Goal: Contribute content: Add original content to the website for others to see

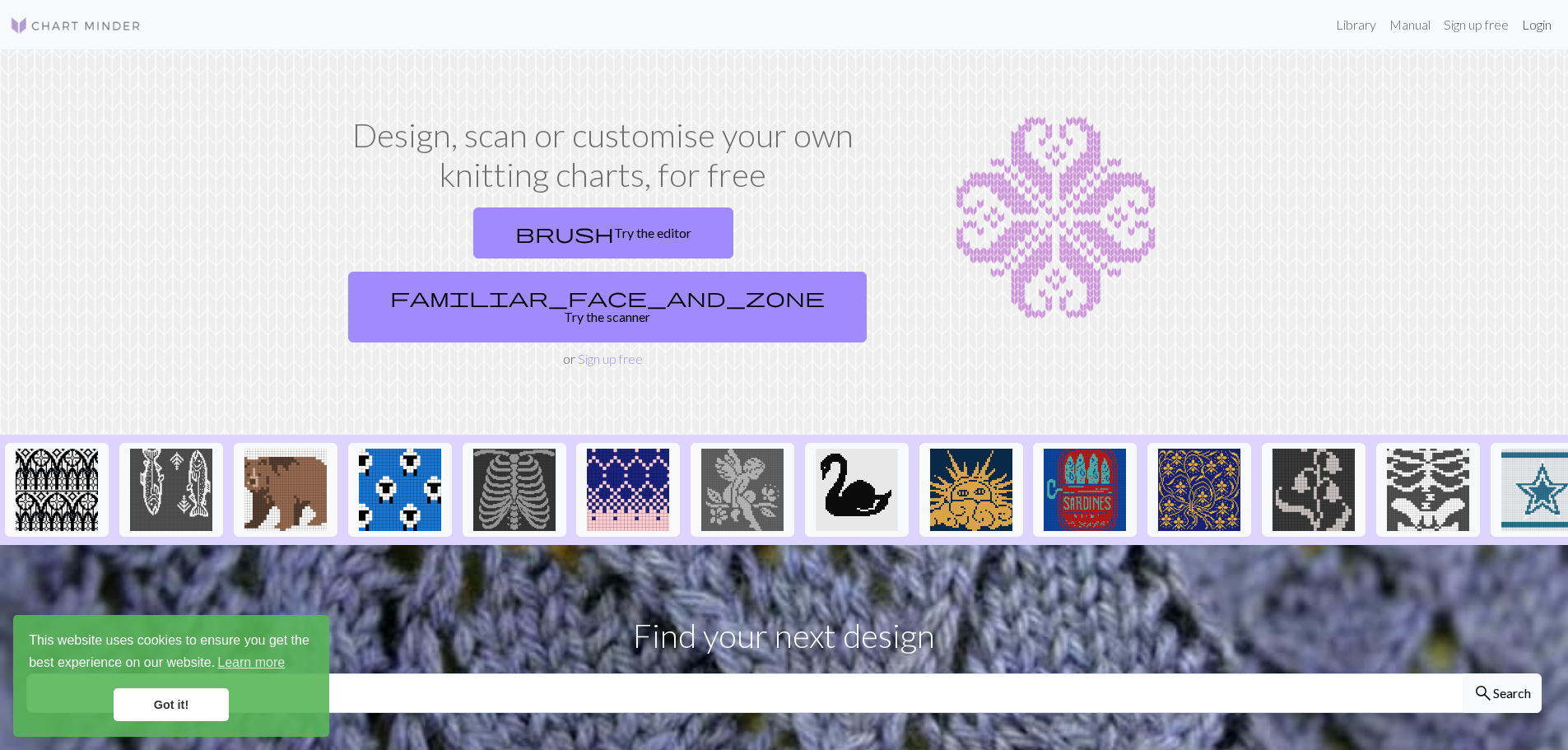
click at [1538, 23] on link "Login" at bounding box center [1537, 25] width 43 height 33
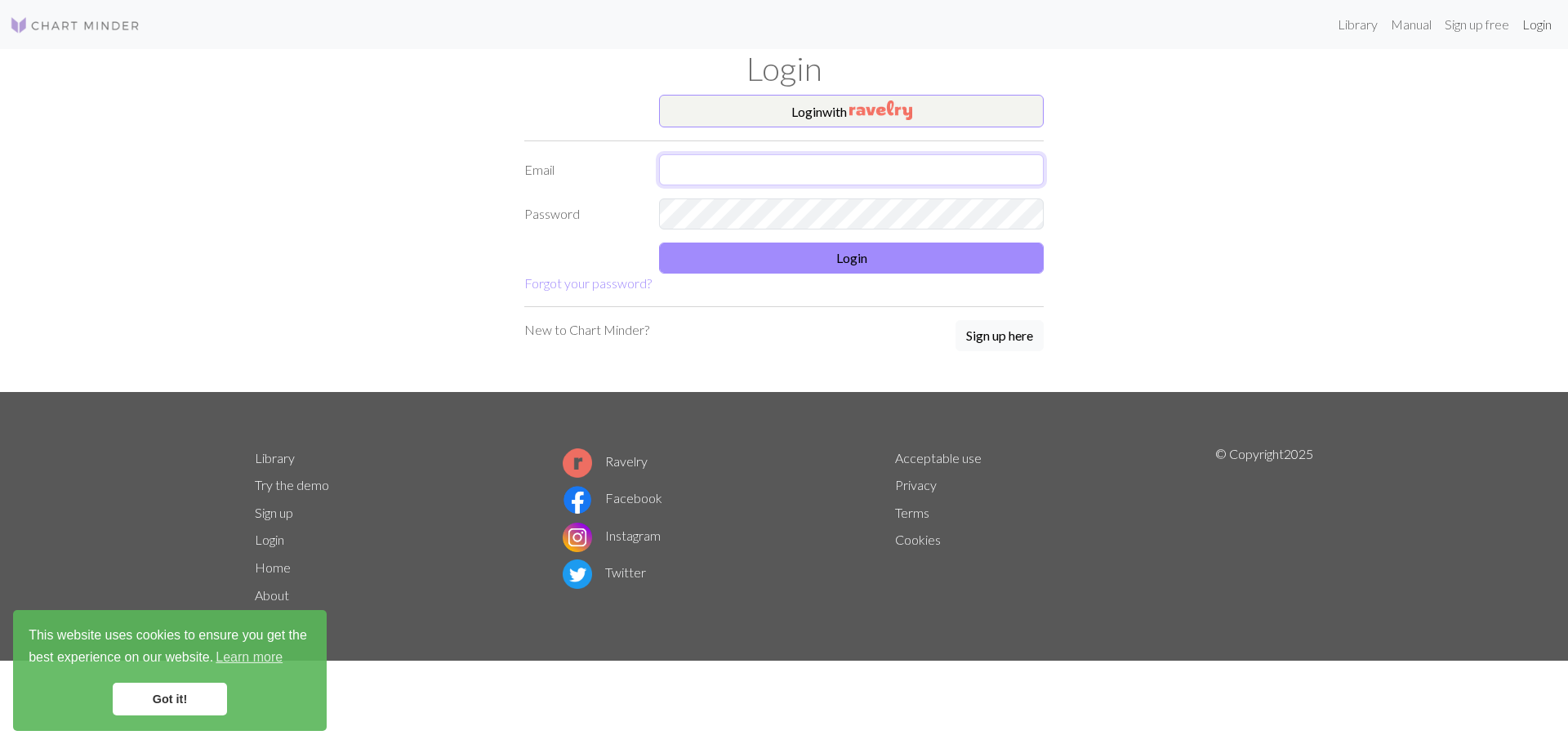
type input "[EMAIL_ADDRESS][DOMAIN_NAME]"
click at [850, 257] on button "Login" at bounding box center [851, 258] width 385 height 31
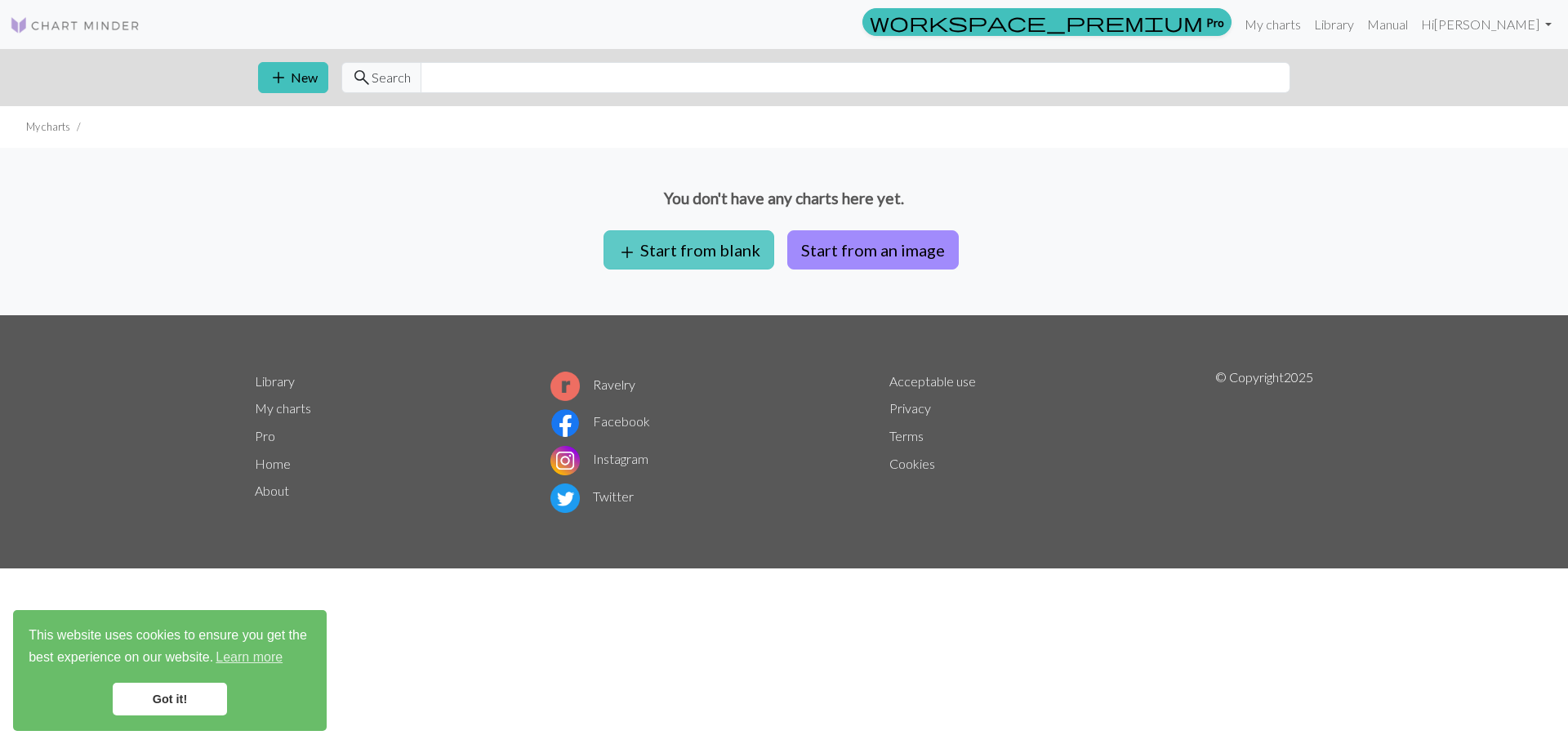
click at [721, 253] on button "add Start from blank" at bounding box center [688, 250] width 171 height 39
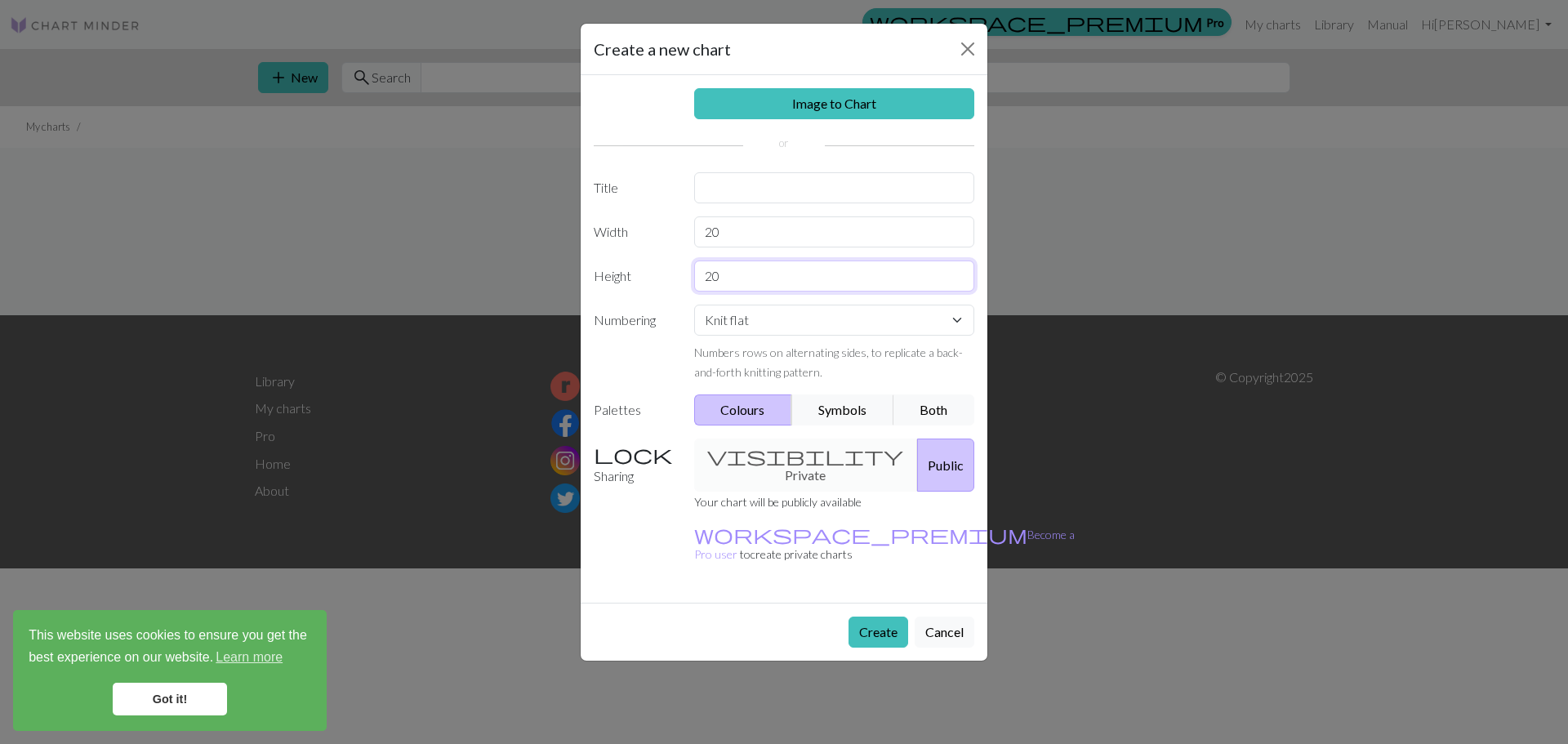
drag, startPoint x: 757, startPoint y: 276, endPoint x: 588, endPoint y: 275, distance: 169.0
click at [588, 275] on div "Height 20" at bounding box center [783, 276] width 400 height 31
type input "6"
type input "30"
click at [786, 450] on div "visibility Private Public" at bounding box center [835, 464] width 301 height 53
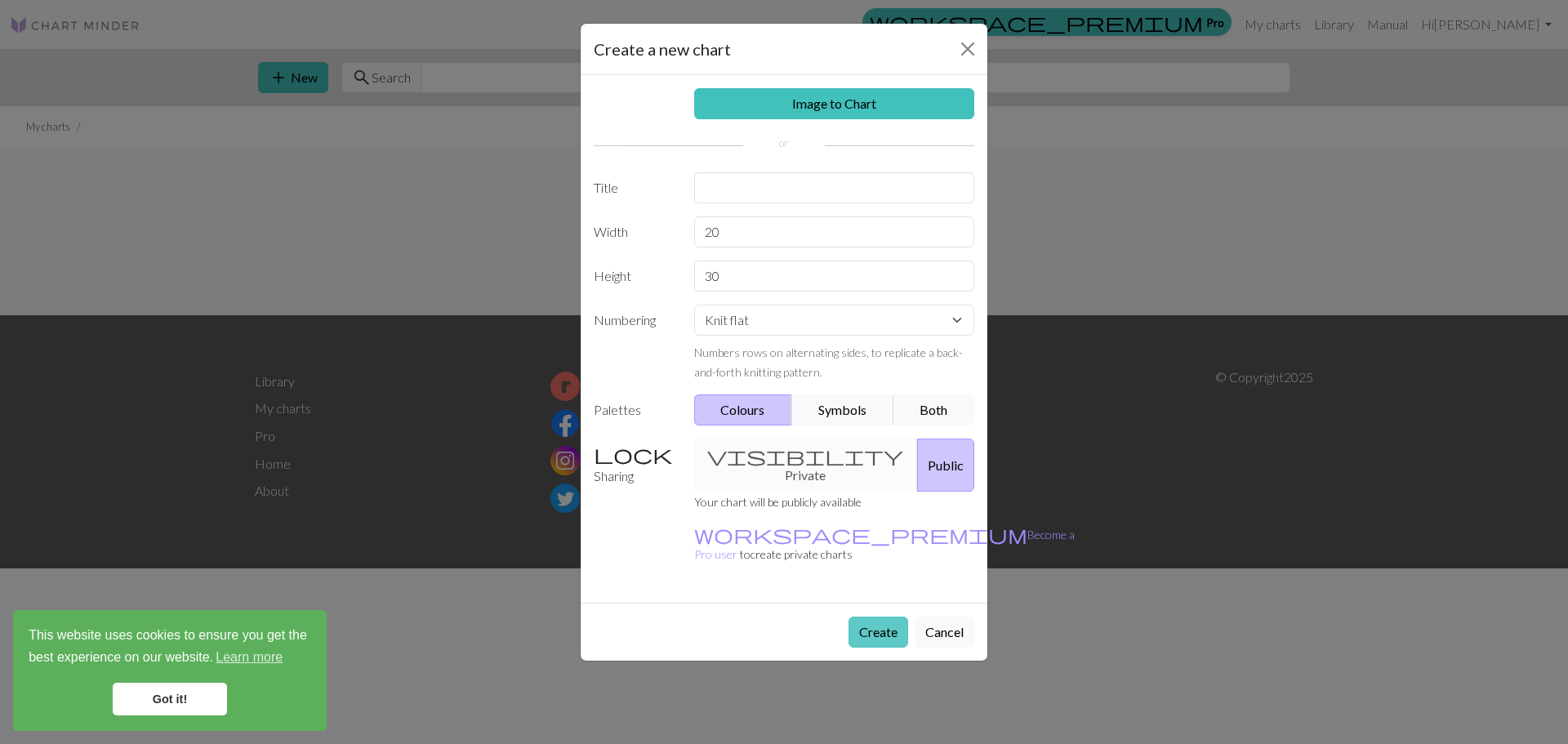
click at [874, 616] on button "Create" at bounding box center [878, 632] width 60 height 31
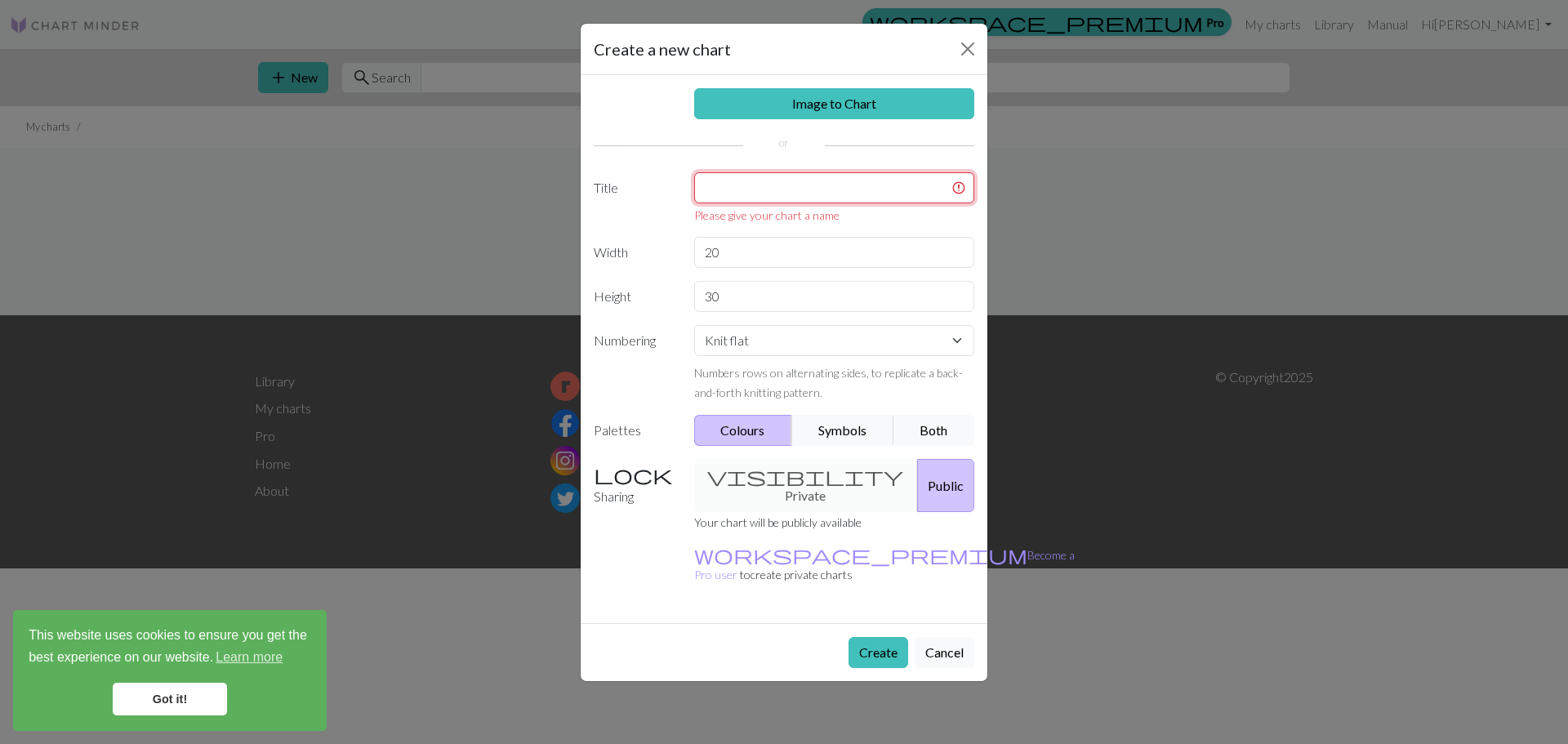
click at [855, 191] on input "text" at bounding box center [835, 188] width 281 height 31
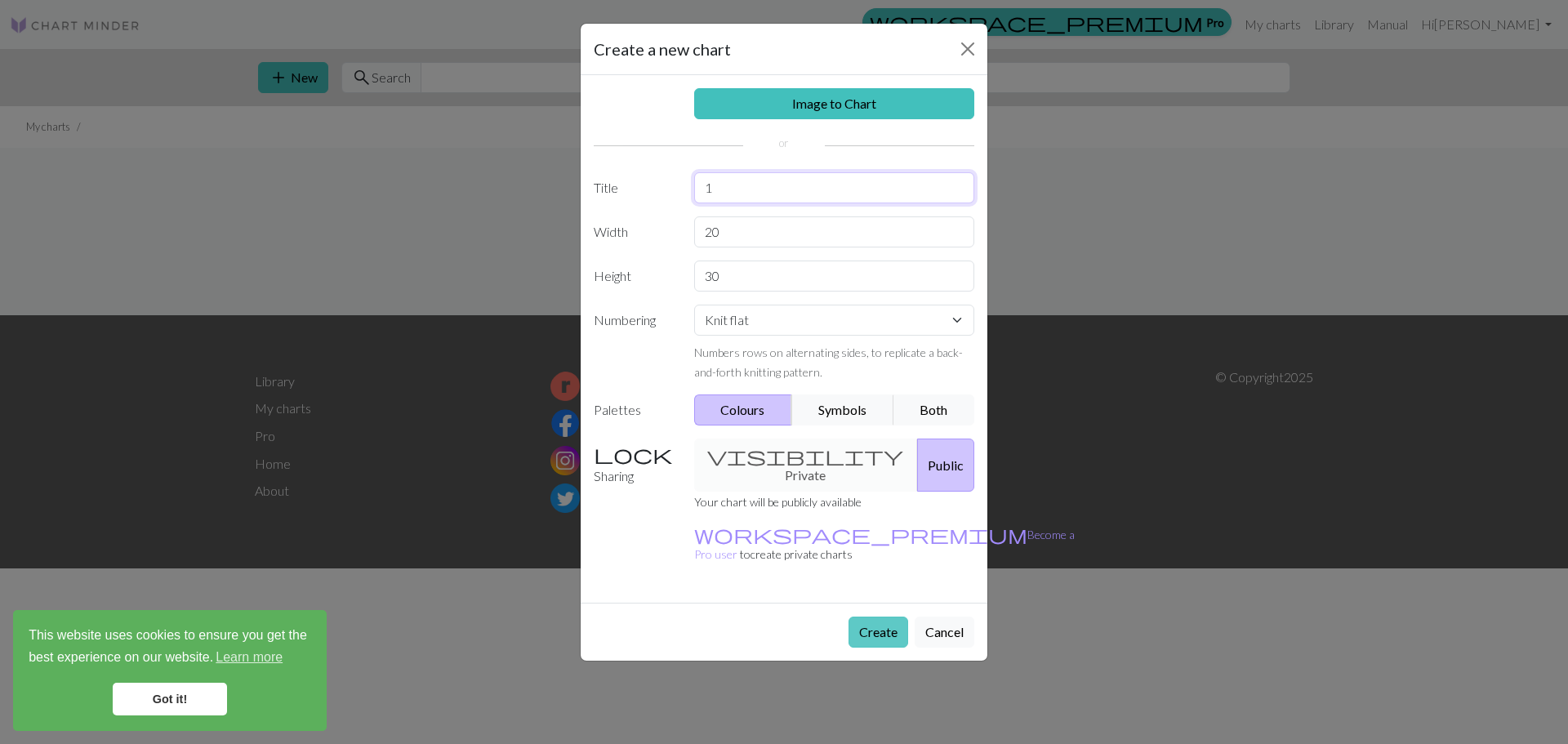
type input "1"
click at [864, 616] on button "Create" at bounding box center [878, 632] width 60 height 31
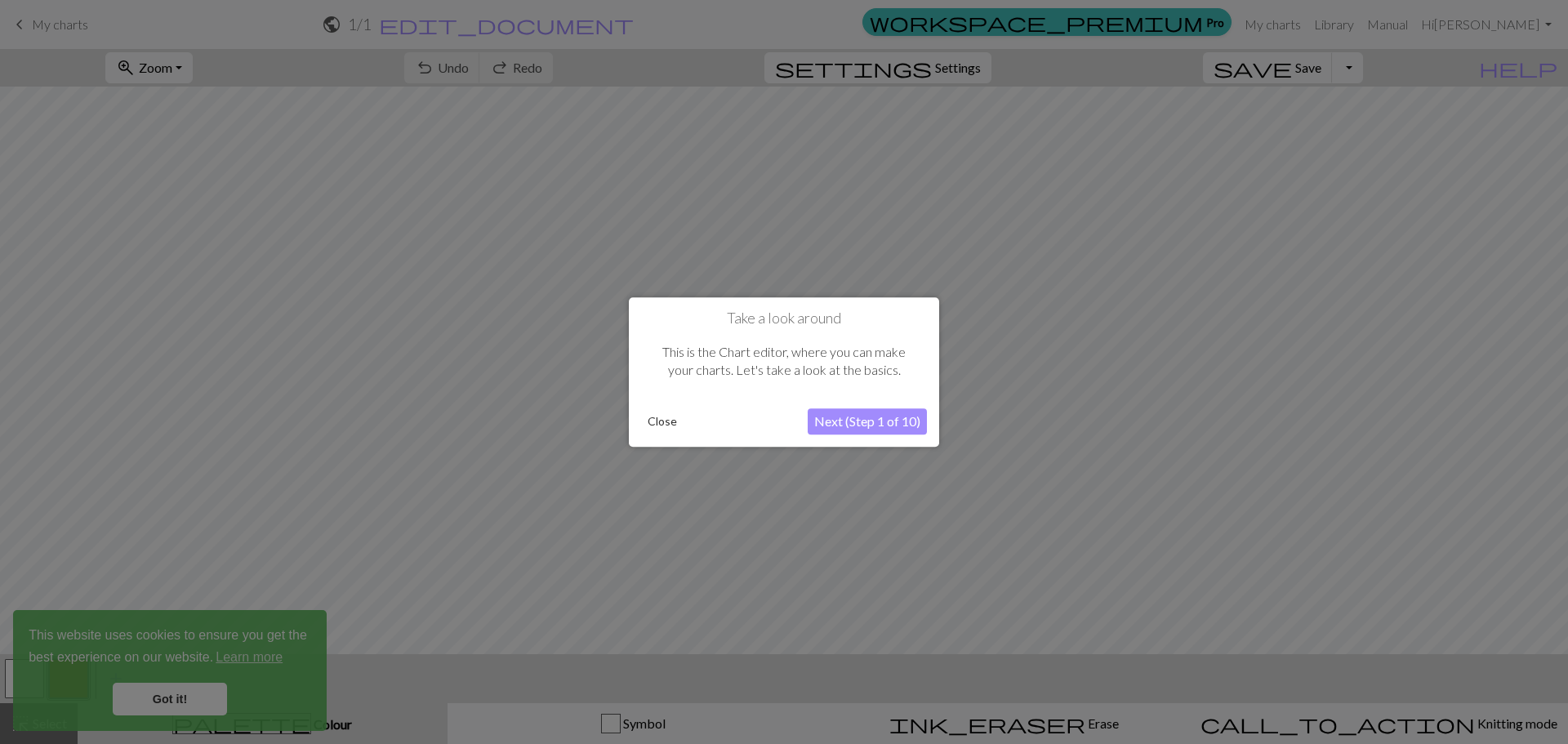
click at [1280, 2] on div at bounding box center [784, 372] width 1568 height 744
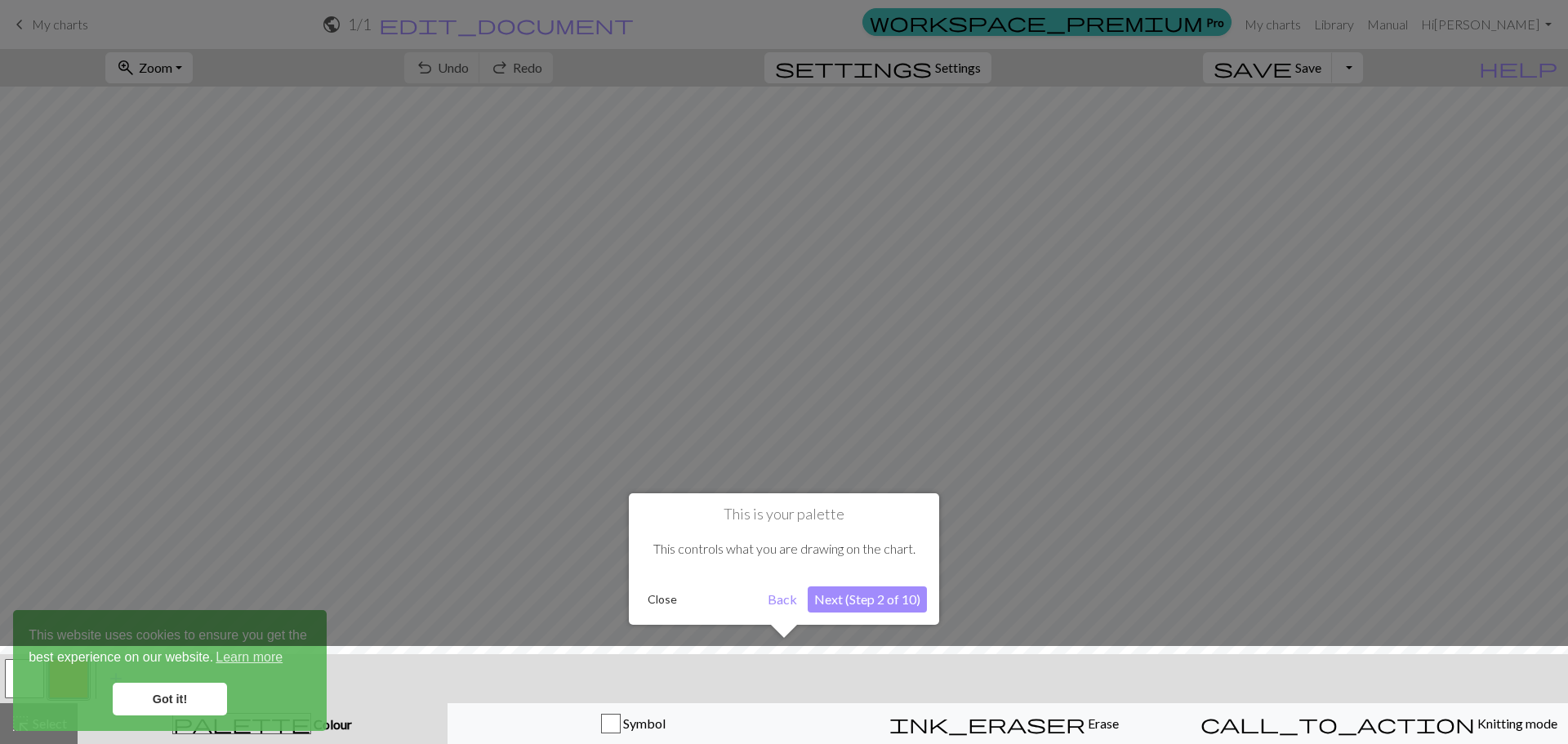
click at [1099, 425] on div at bounding box center [784, 372] width 1568 height 744
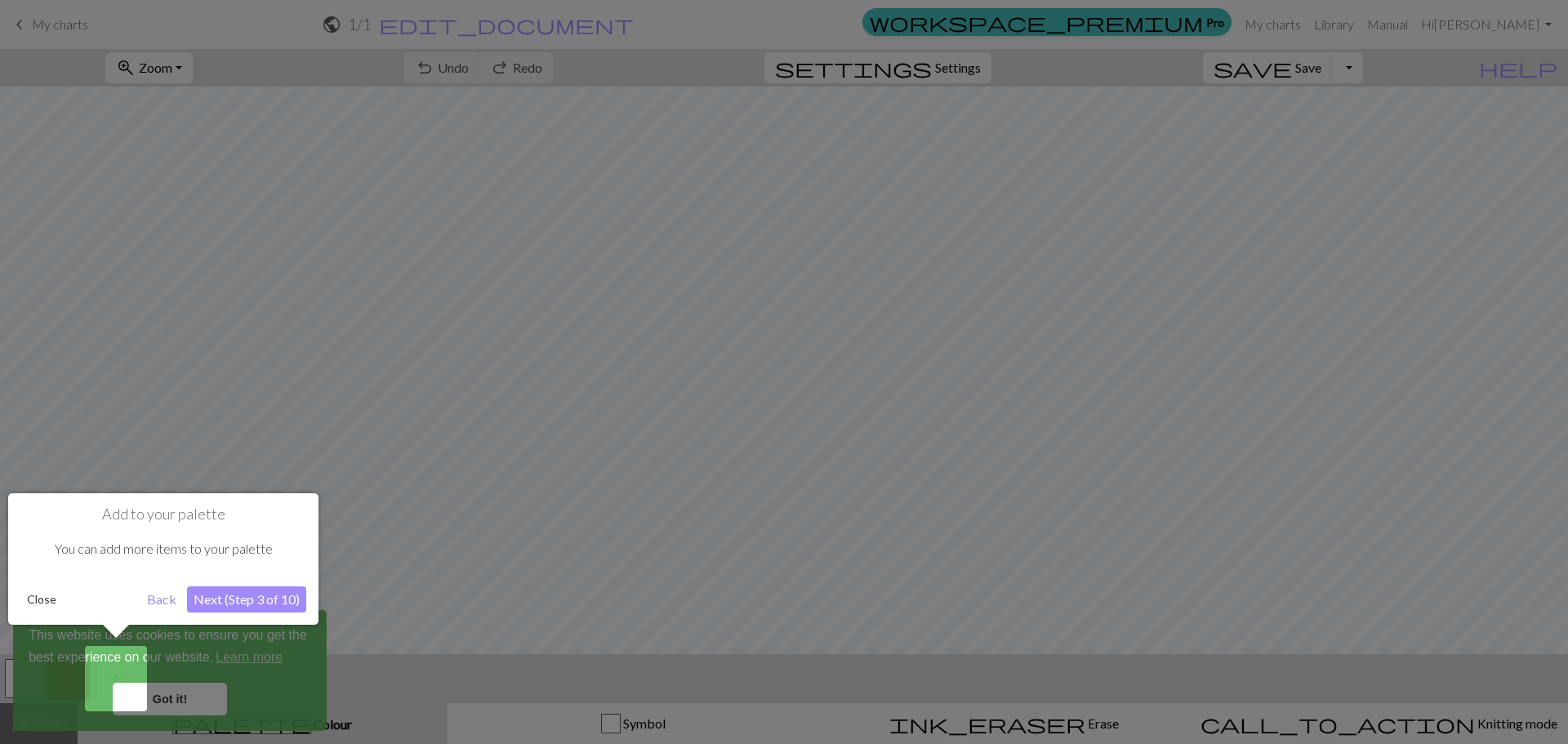
click at [1044, 535] on div at bounding box center [784, 372] width 1568 height 744
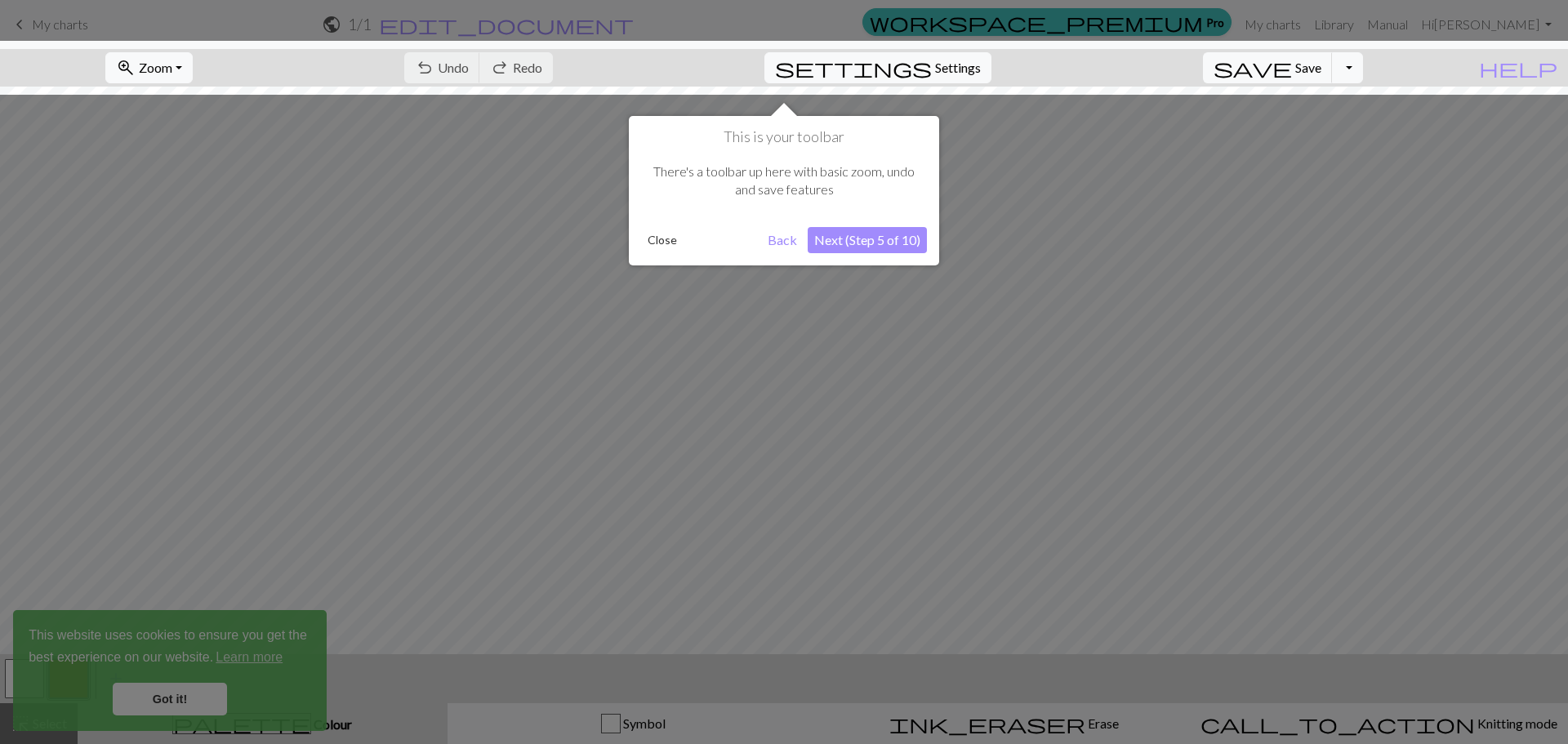
click at [1132, 420] on div at bounding box center [784, 372] width 1568 height 744
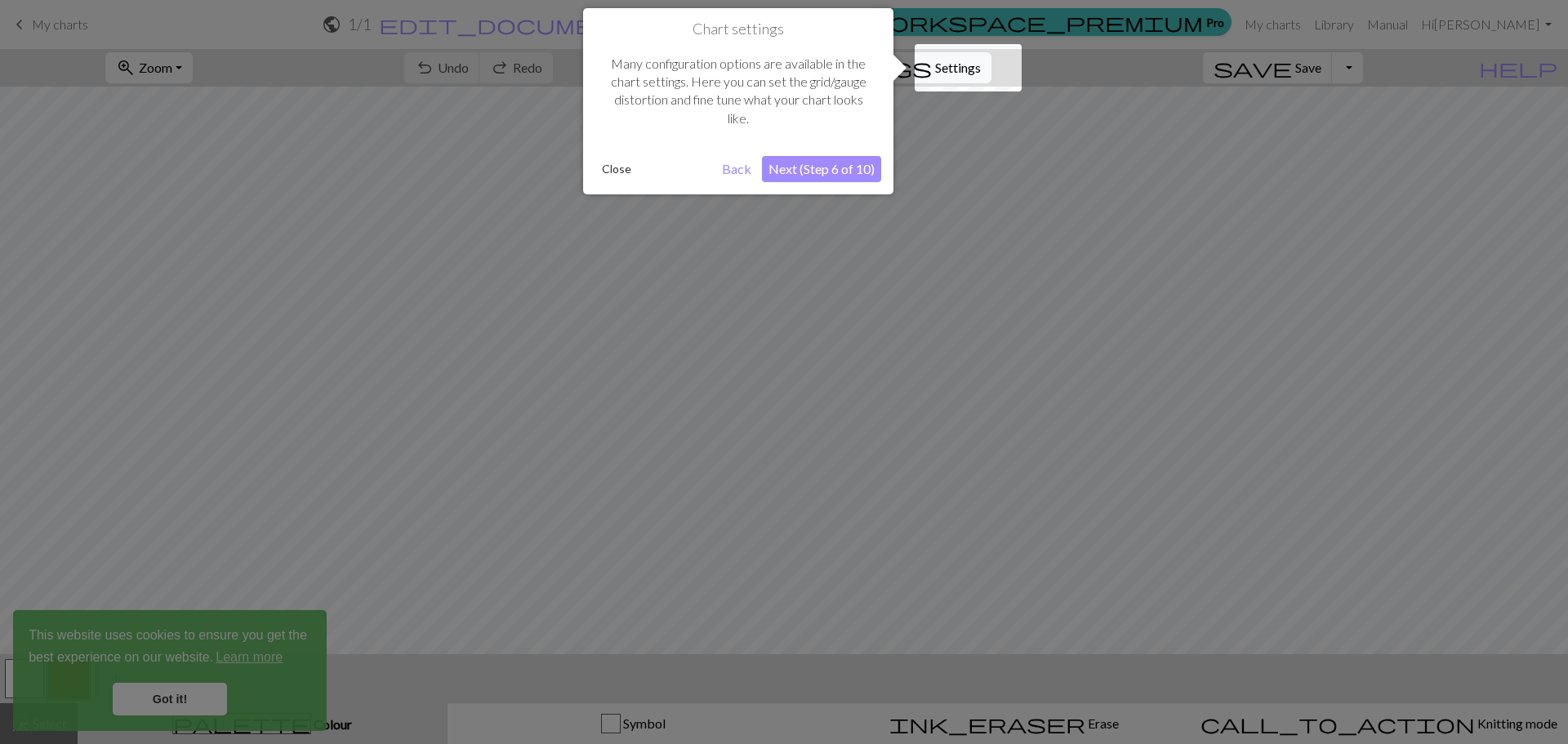
click at [1132, 420] on div at bounding box center [784, 372] width 1568 height 744
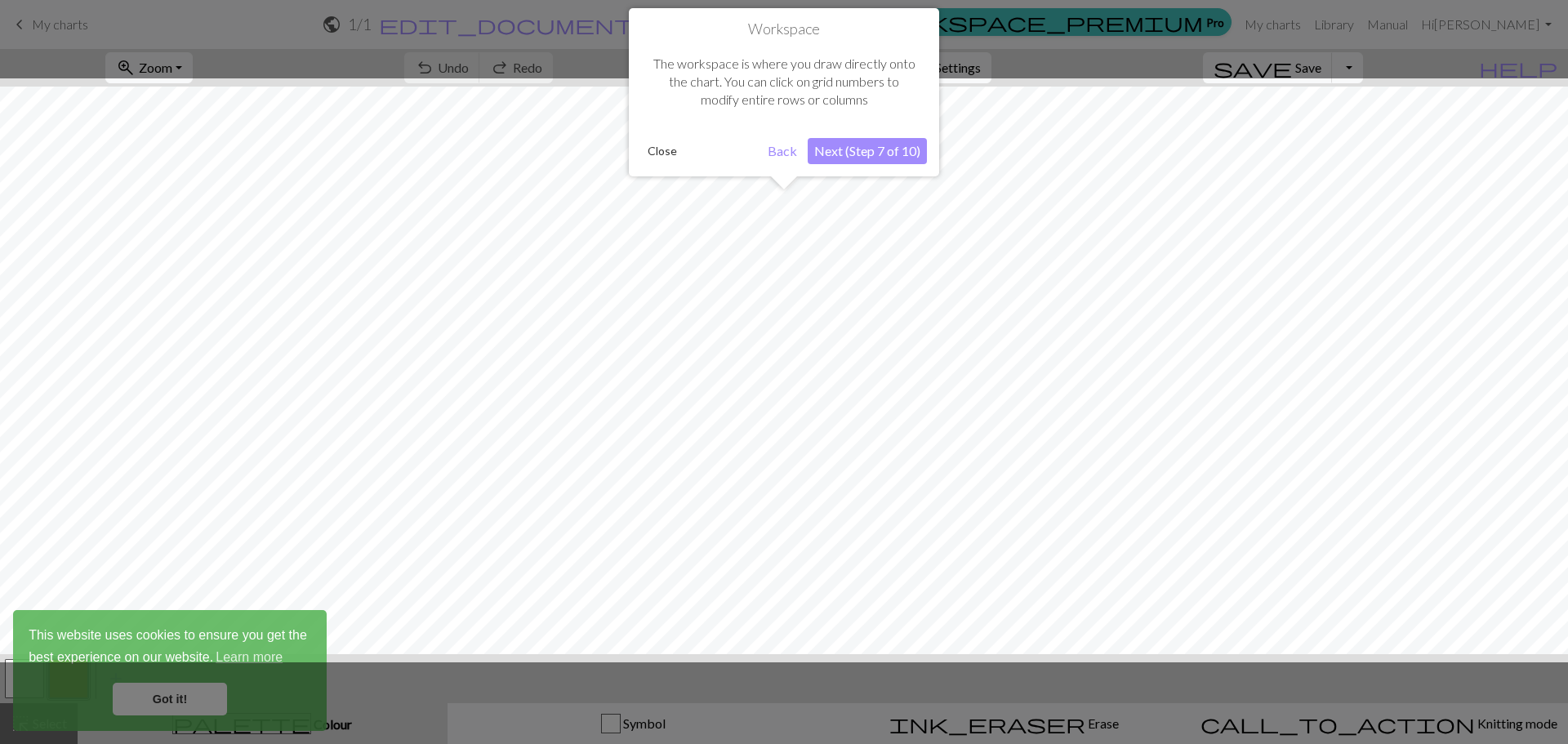
click at [1132, 420] on div at bounding box center [784, 370] width 1584 height 584
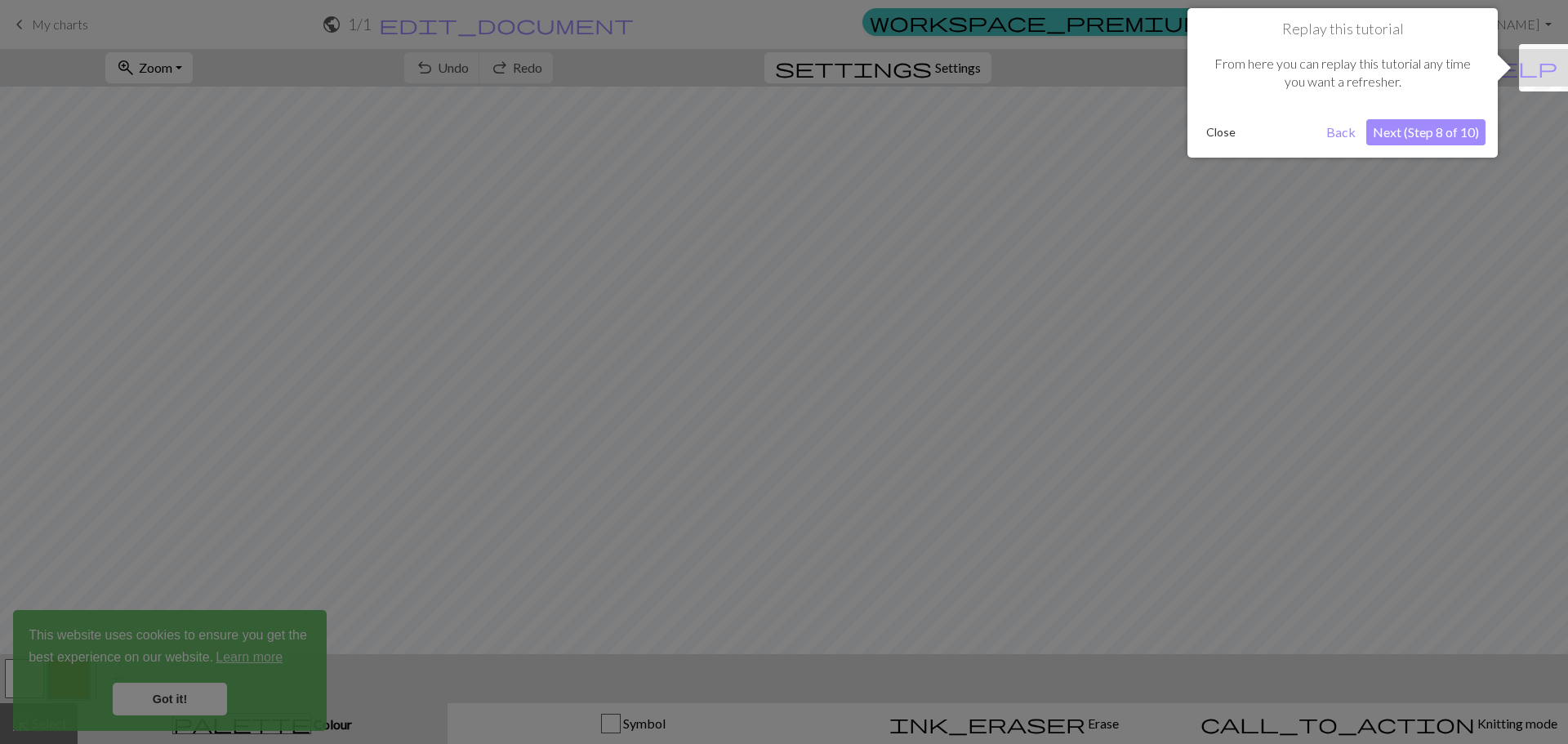
click at [1231, 221] on div at bounding box center [784, 372] width 1568 height 744
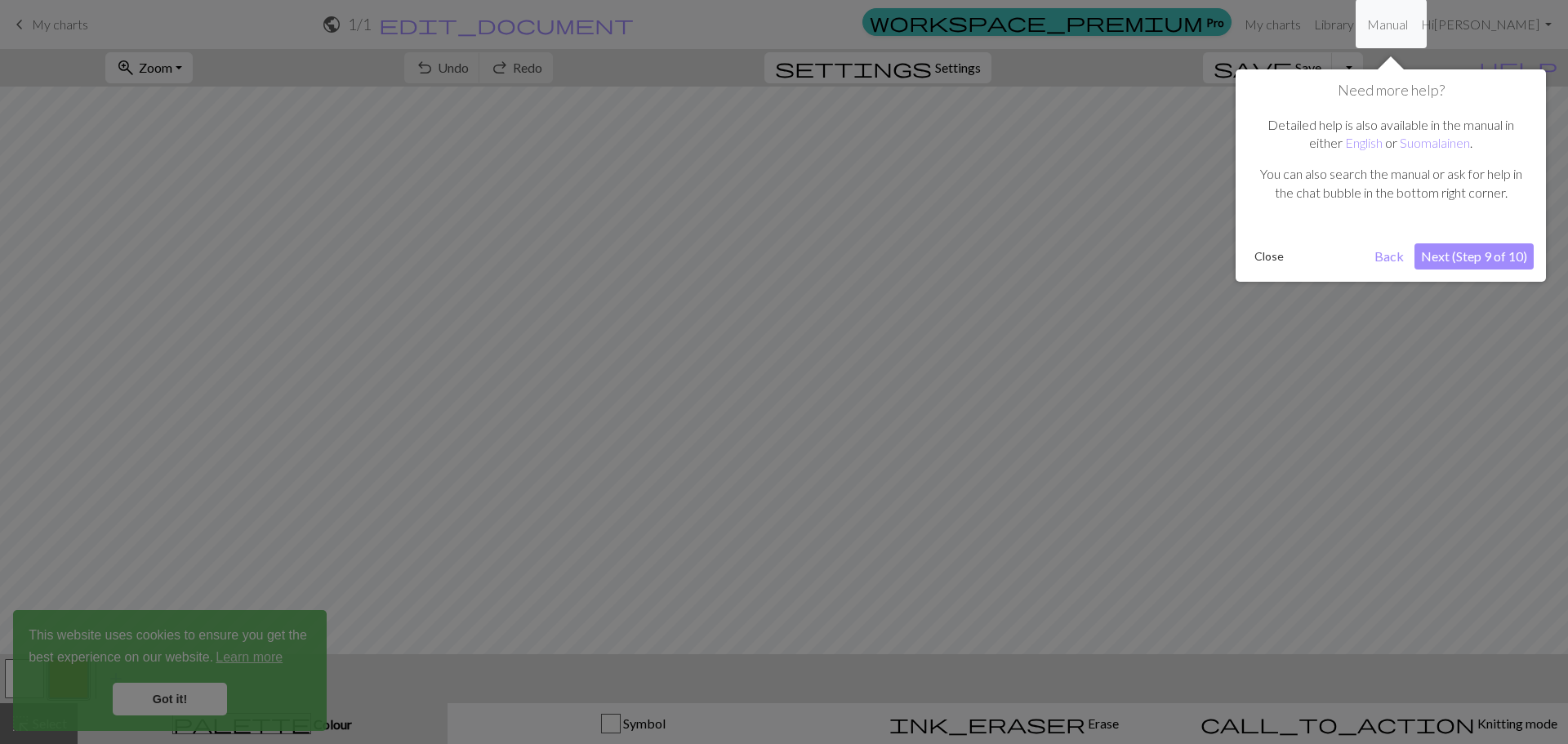
click at [1226, 236] on div at bounding box center [784, 372] width 1568 height 744
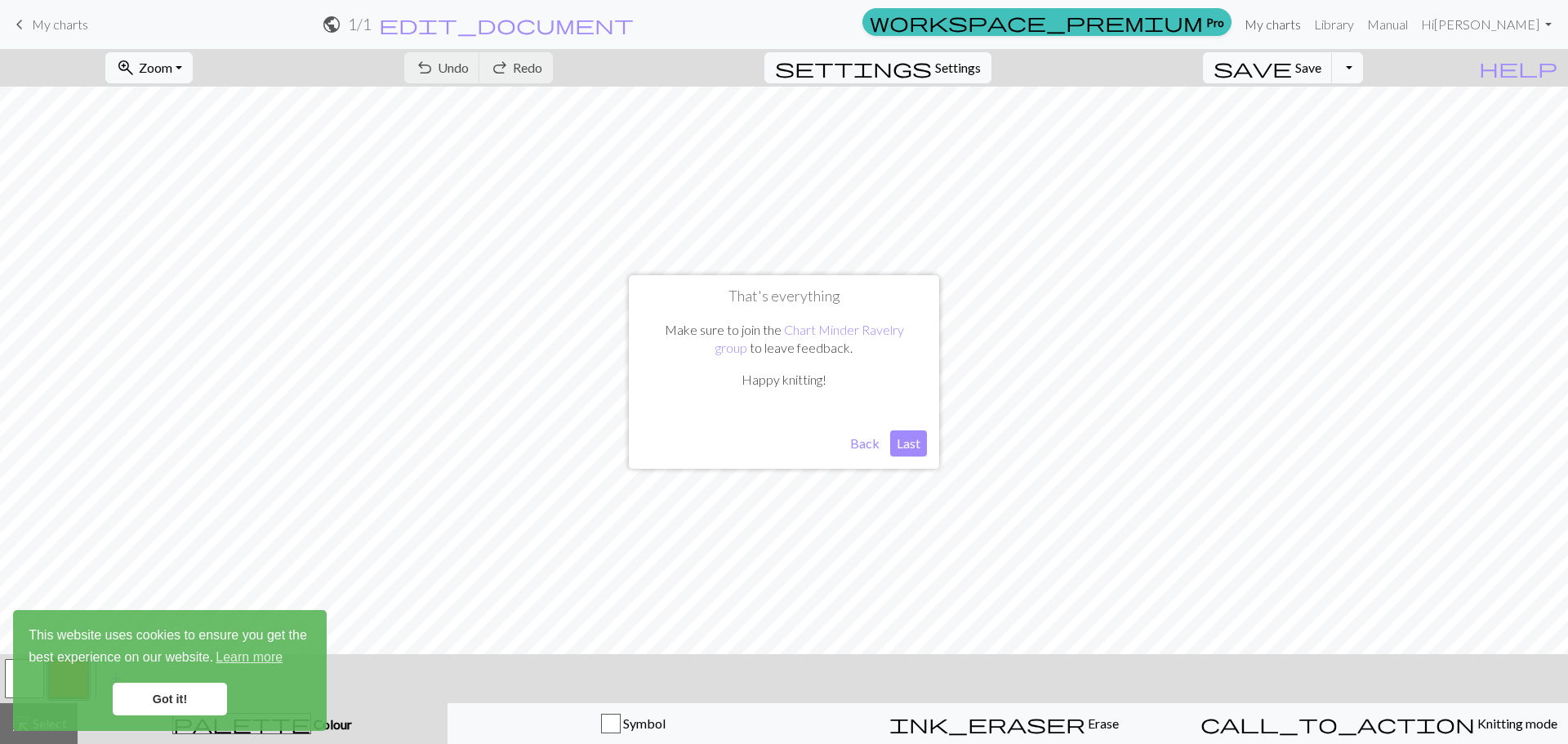
click at [1283, 7] on nav "keyboard_arrow_left My charts public 1 / 1 edit_document Edit settings workspac…" at bounding box center [784, 25] width 1568 height 49
click at [1283, 16] on link "My charts" at bounding box center [1272, 25] width 69 height 33
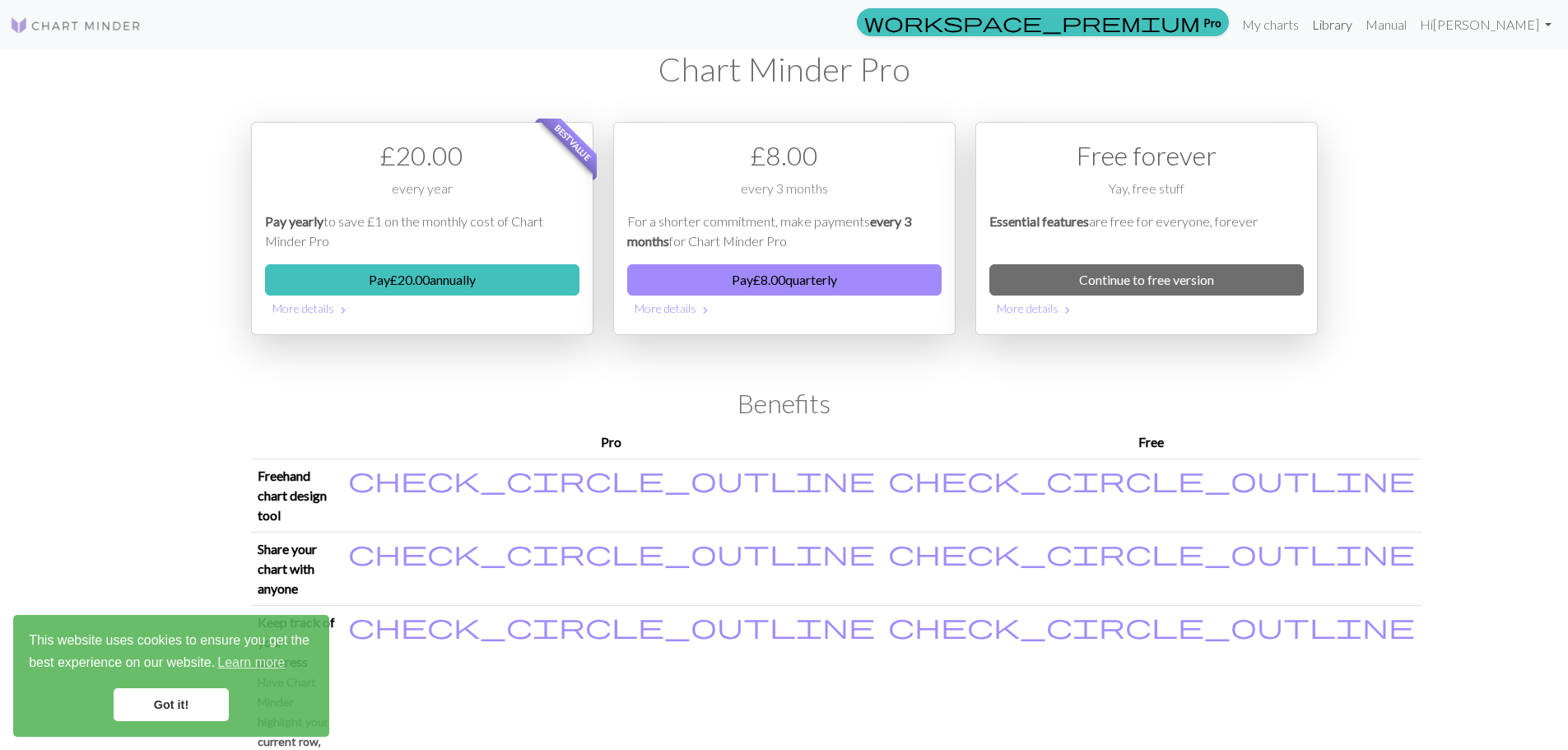
click at [1340, 21] on link "Library" at bounding box center [1332, 25] width 54 height 33
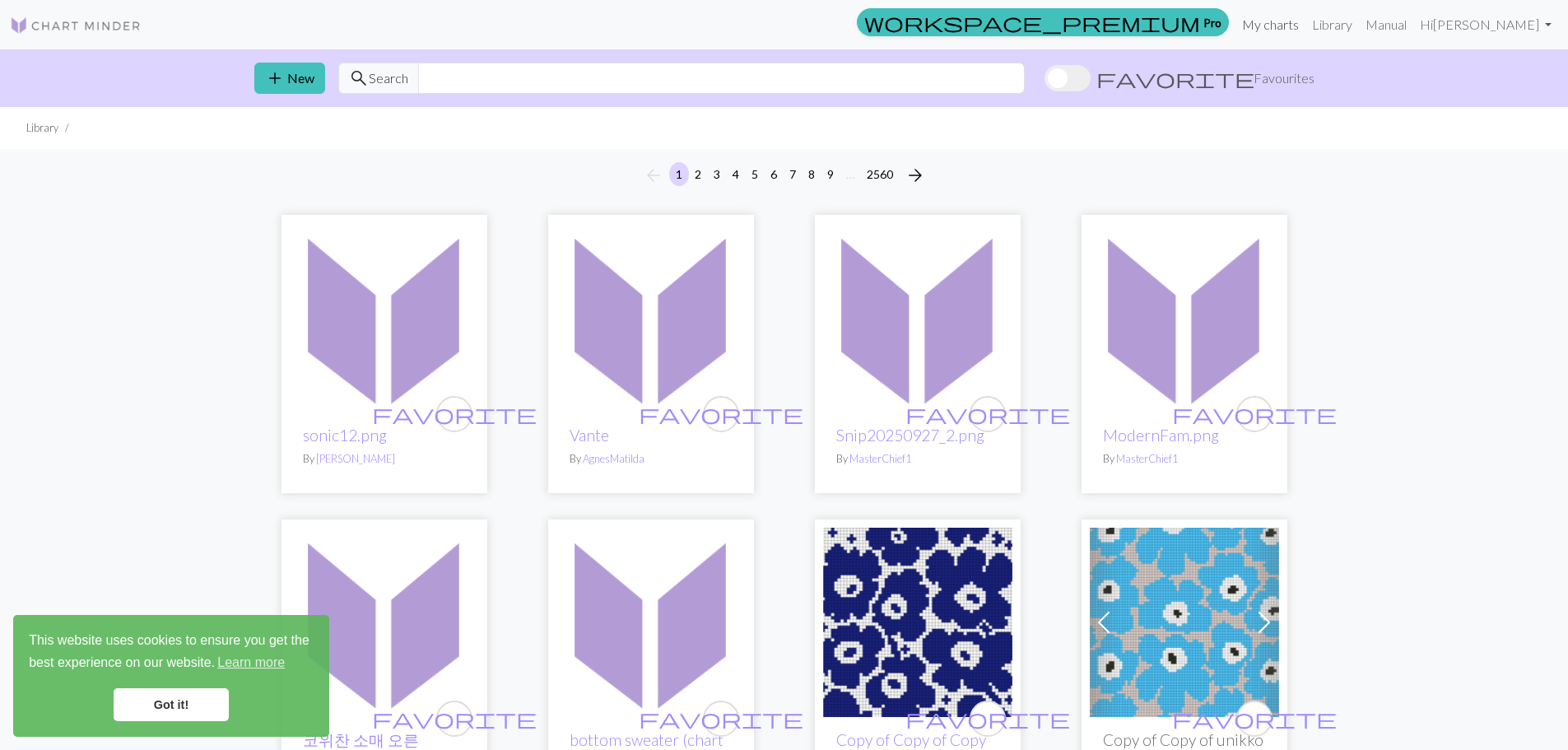
click at [1294, 20] on link "My charts" at bounding box center [1270, 25] width 70 height 33
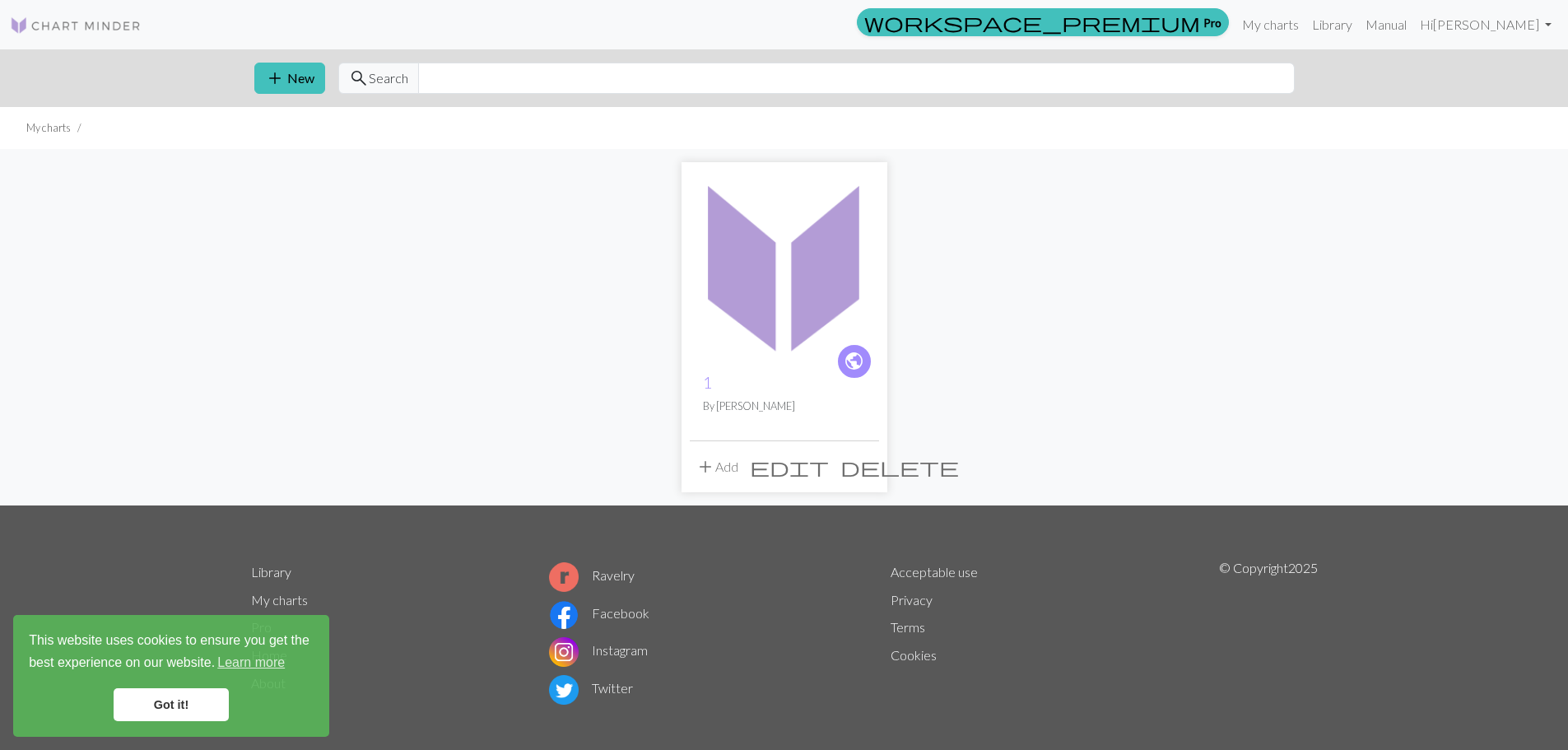
click at [767, 296] on img at bounding box center [784, 265] width 190 height 190
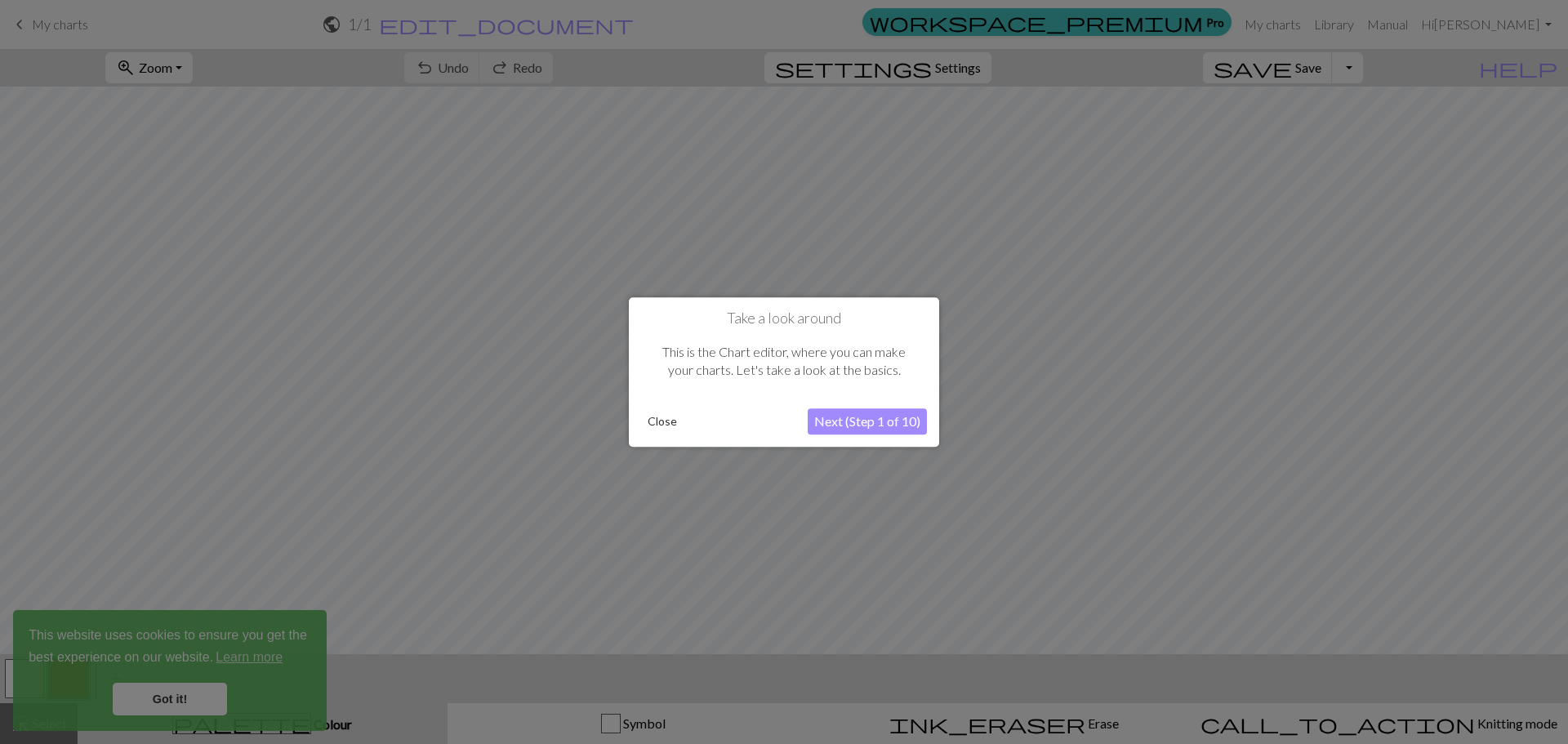
click at [652, 416] on button "Close" at bounding box center [662, 421] width 43 height 25
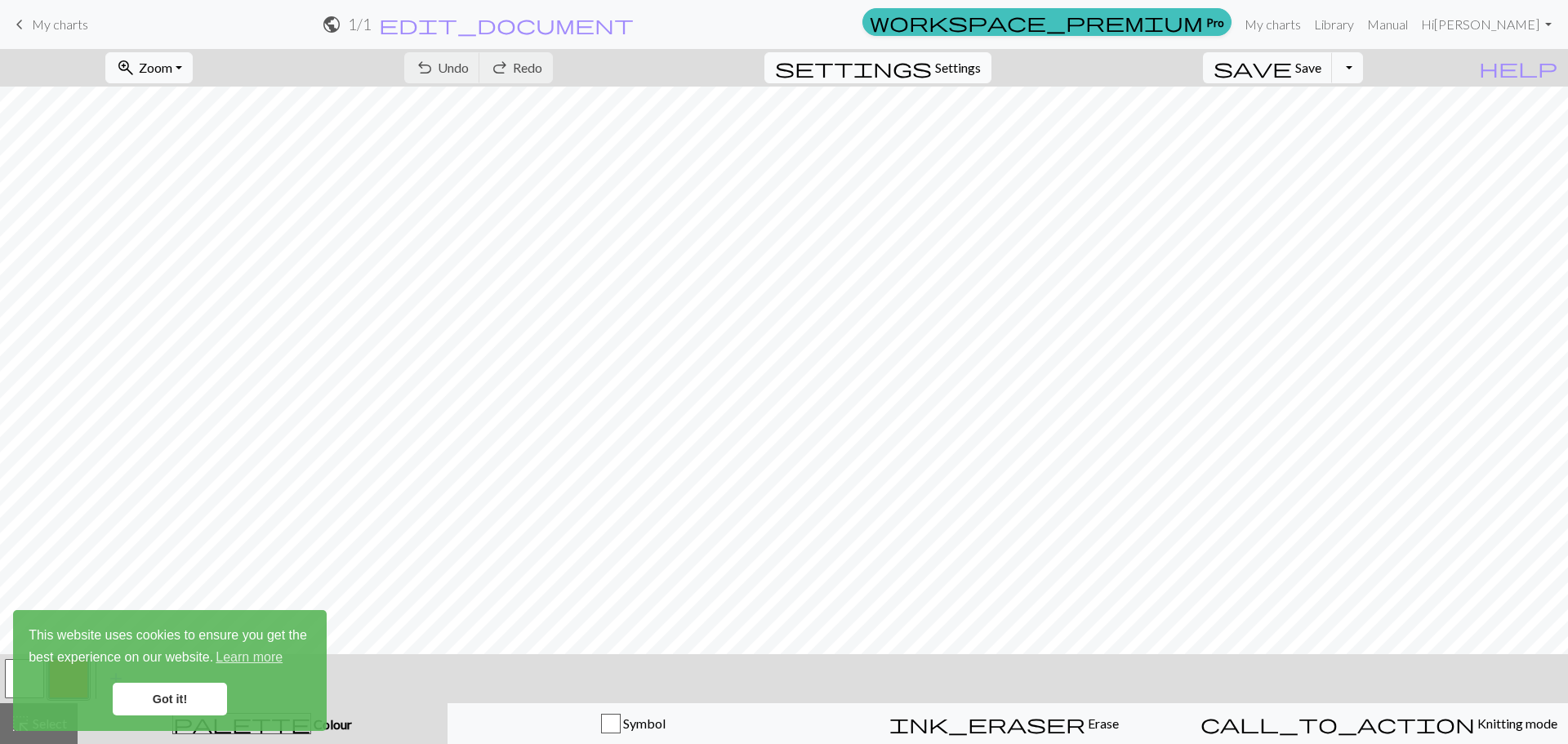
click at [932, 63] on span "settings" at bounding box center [853, 68] width 157 height 23
select select "aran"
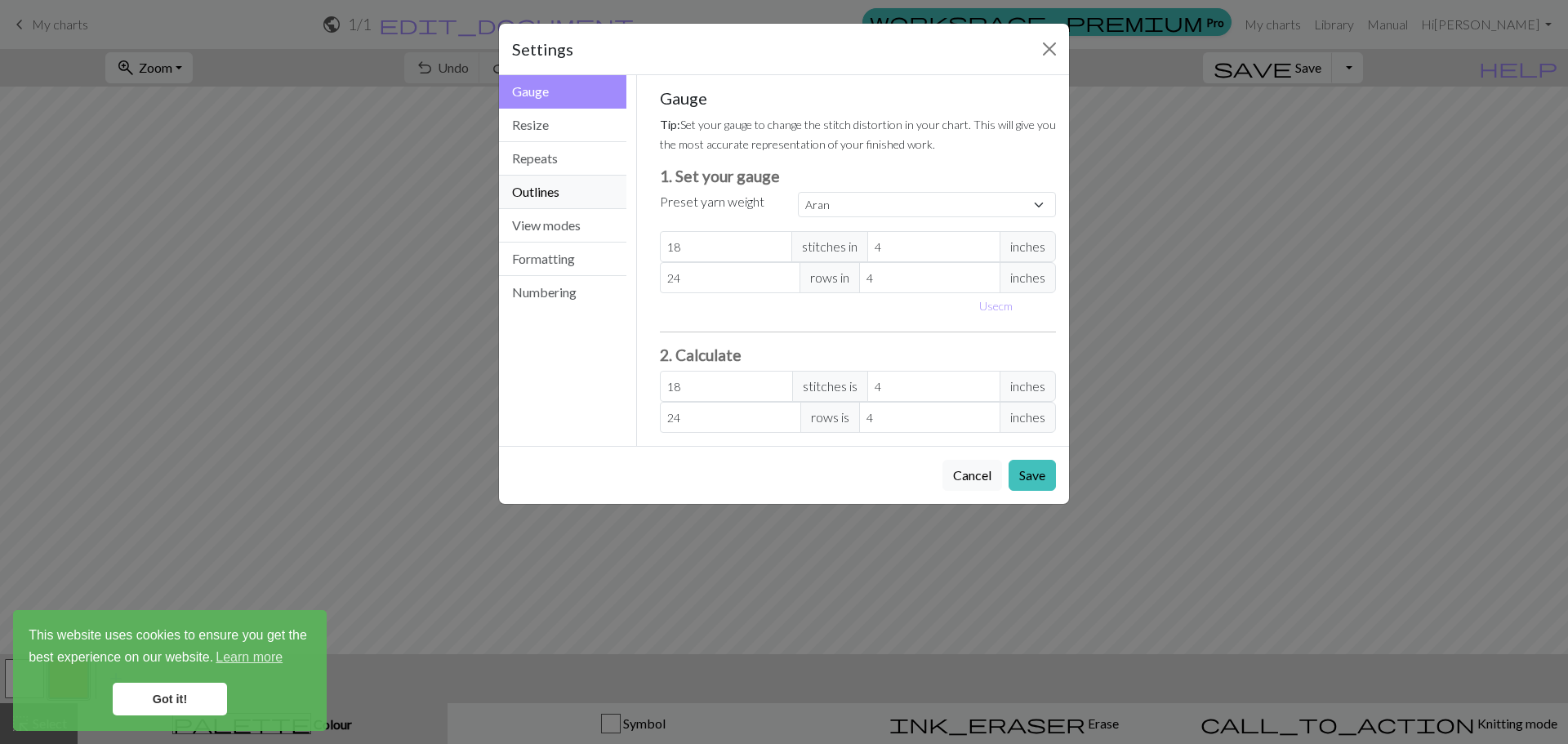
click at [549, 192] on button "Outlines" at bounding box center [562, 192] width 128 height 34
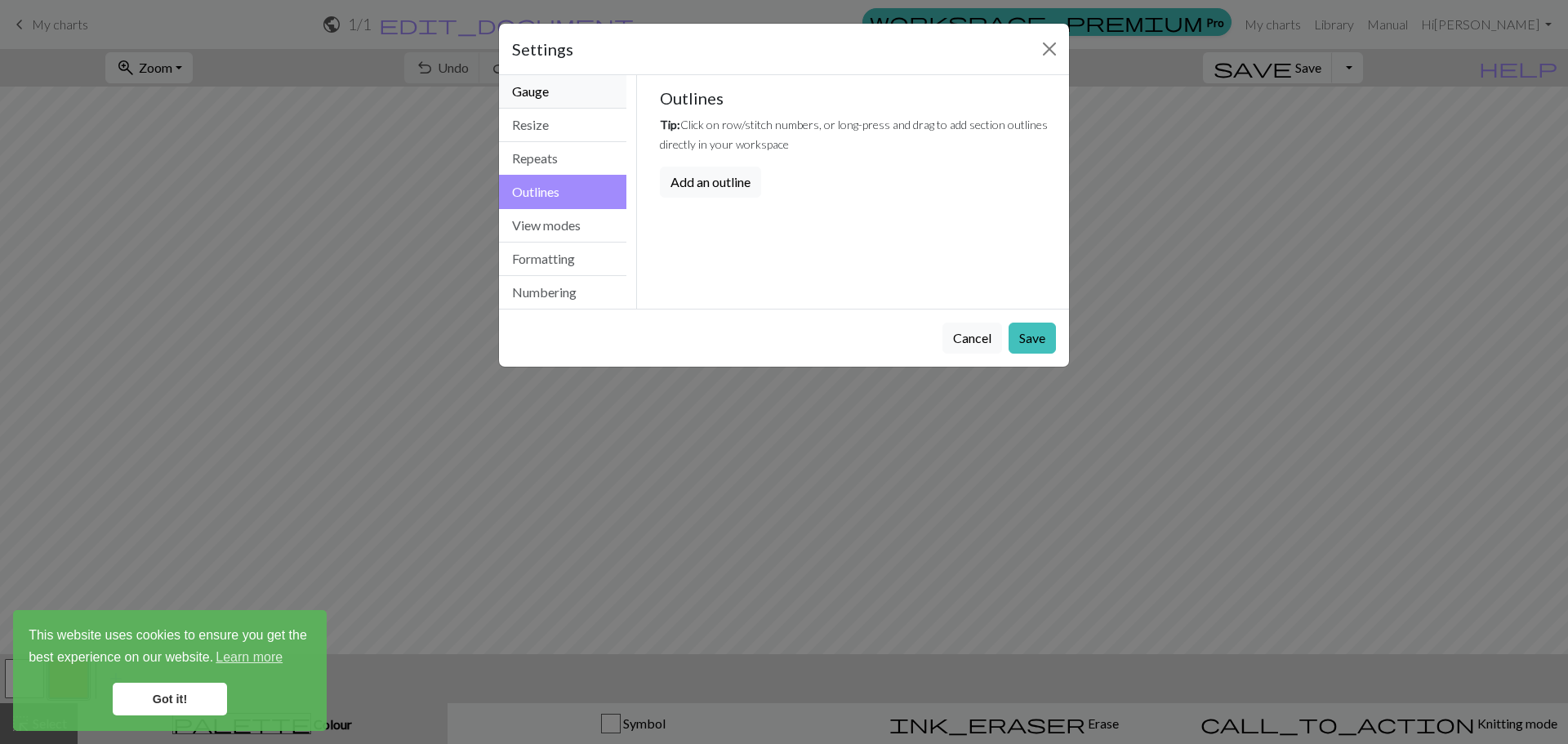
click at [549, 92] on button "Gauge" at bounding box center [562, 92] width 128 height 34
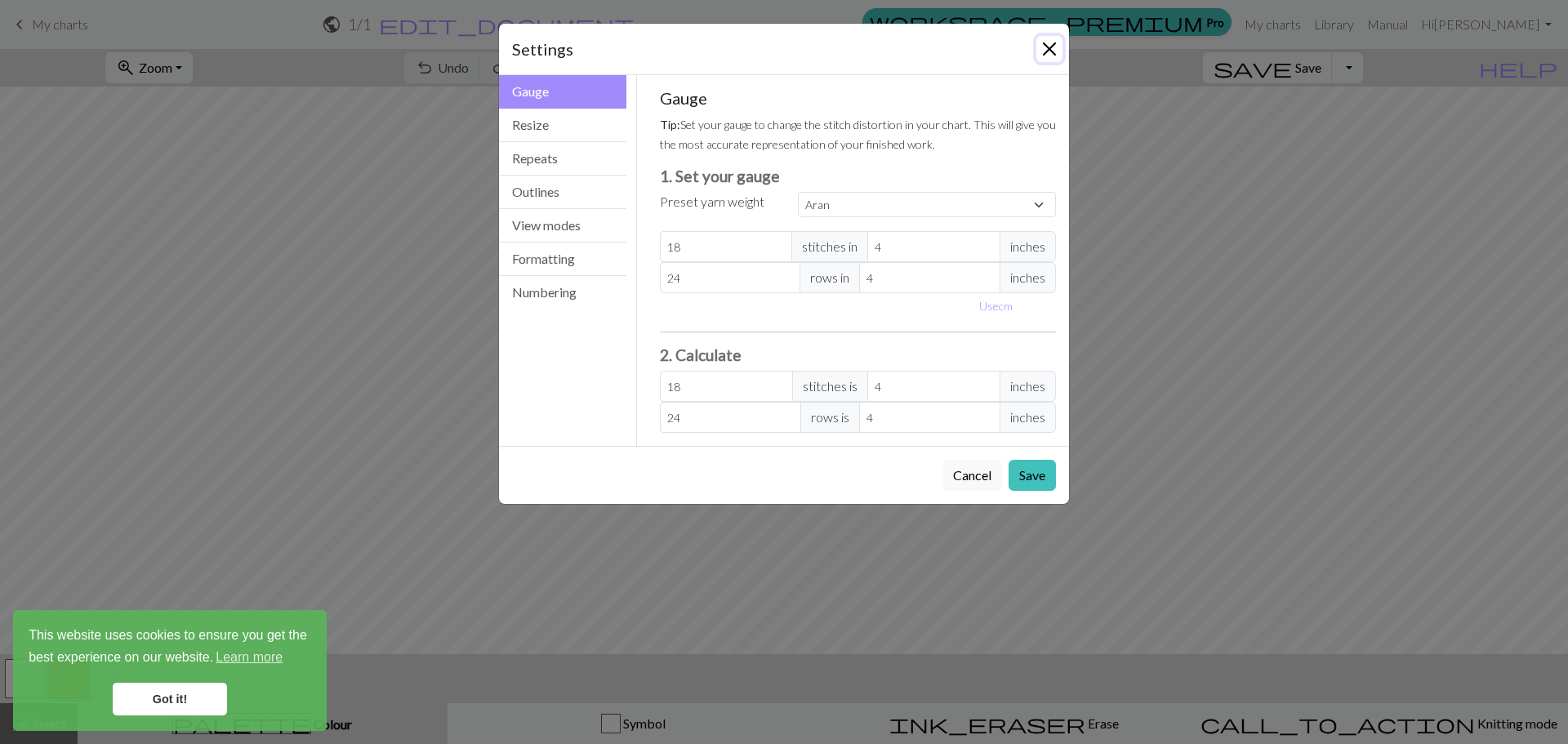
click at [1049, 50] on button "Close" at bounding box center [1050, 49] width 26 height 26
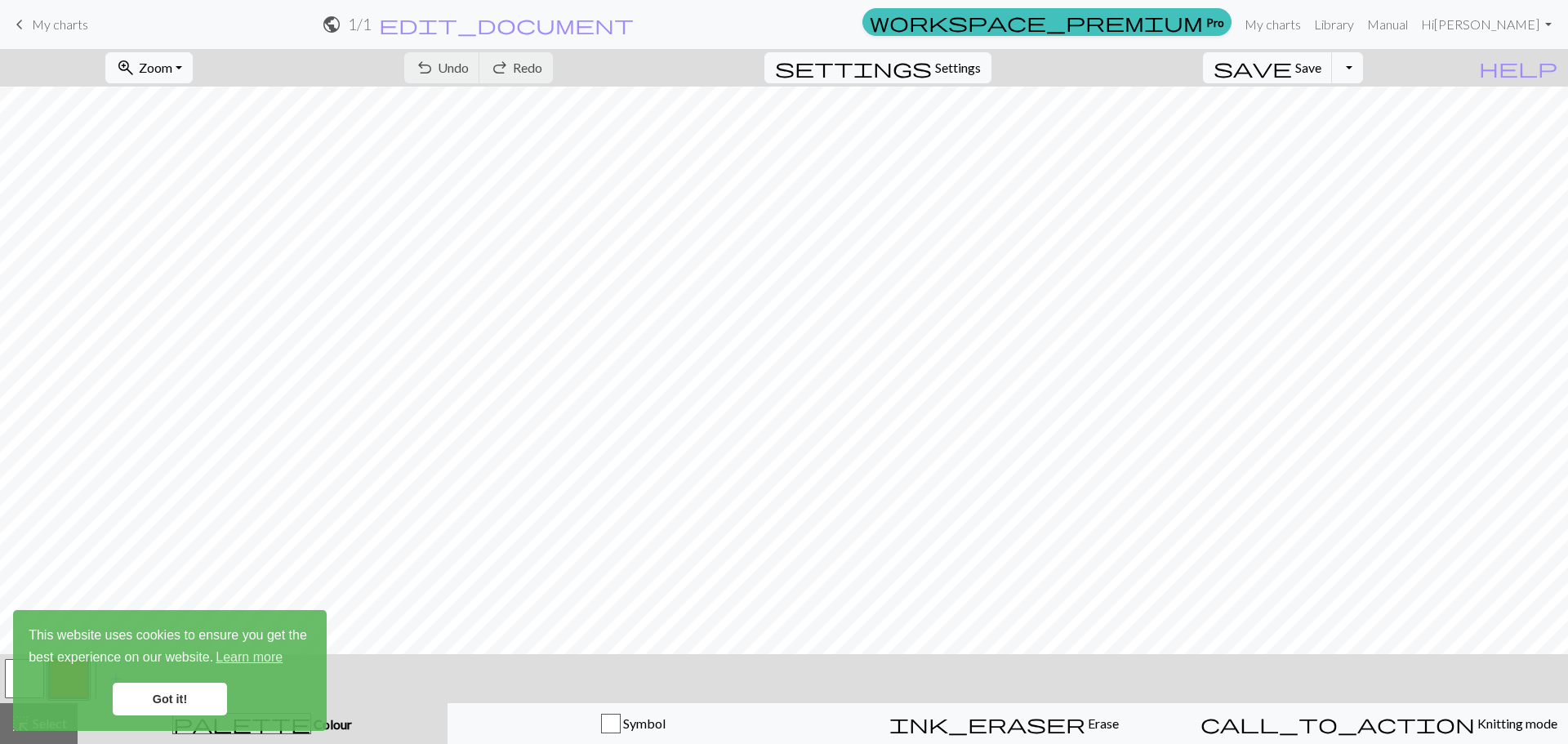
click at [159, 692] on link "Got it!" at bounding box center [170, 699] width 114 height 33
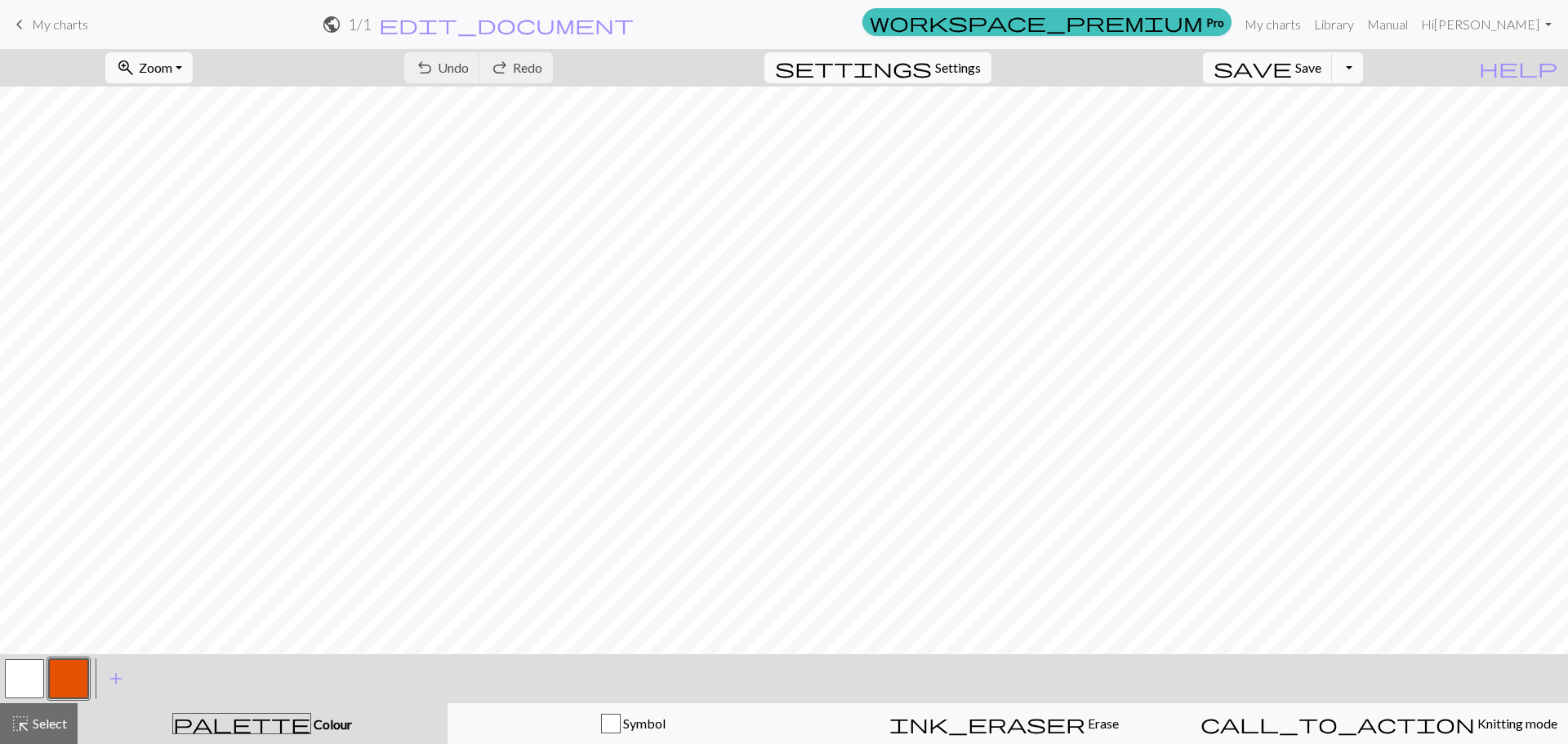
click at [70, 681] on button "button" at bounding box center [69, 679] width 39 height 39
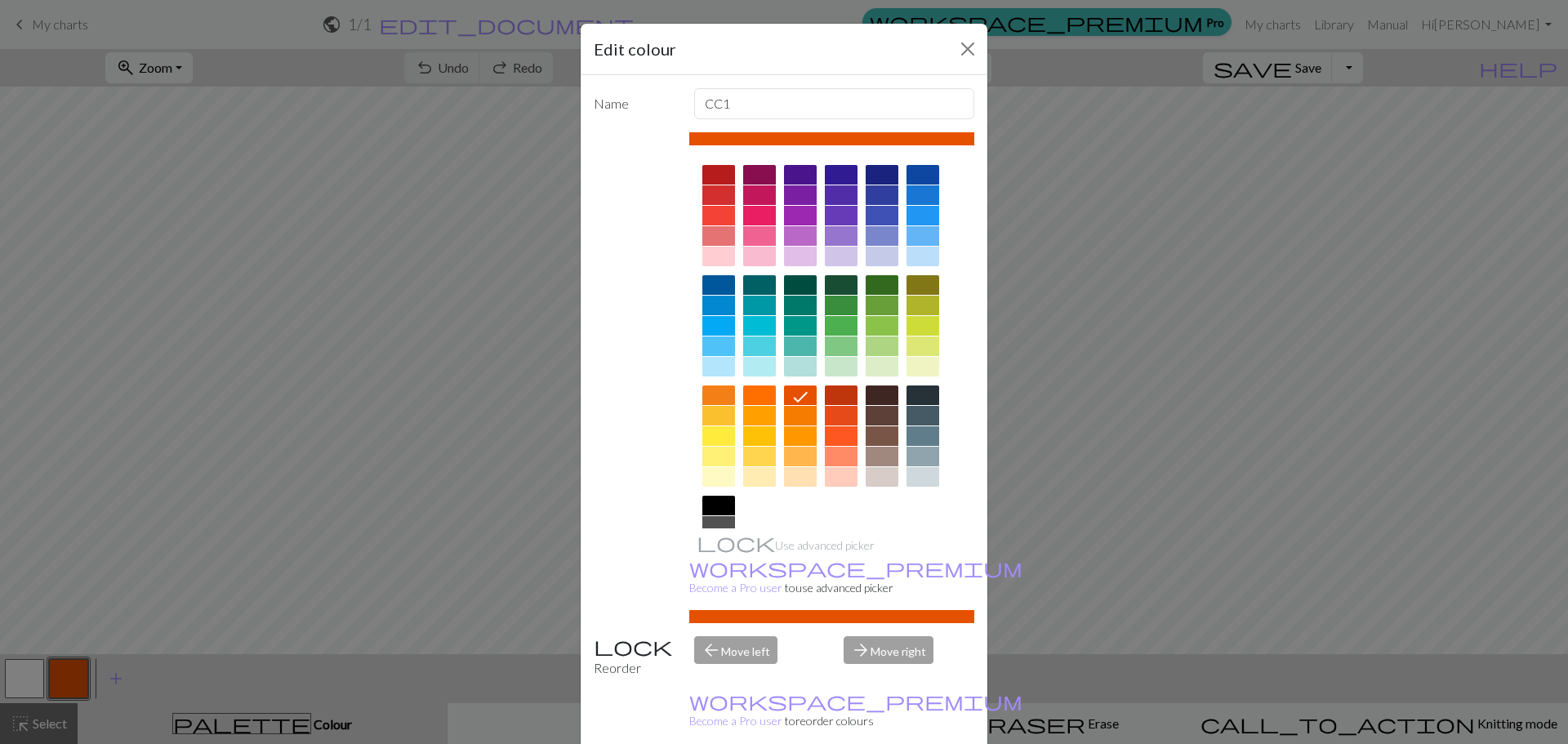
click at [703, 503] on div at bounding box center [719, 505] width 33 height 20
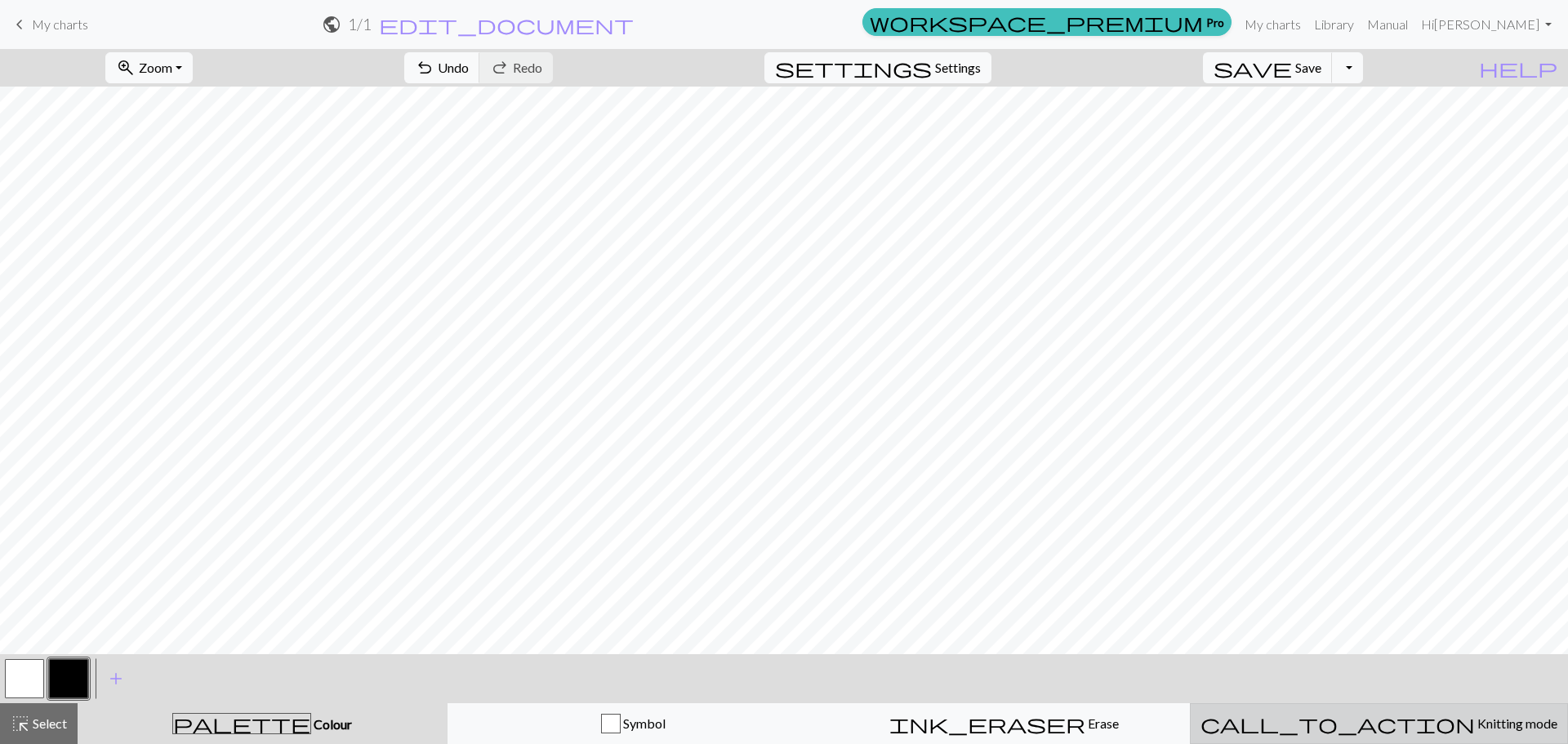
click at [1475, 723] on span "Knitting mode" at bounding box center [1516, 723] width 83 height 16
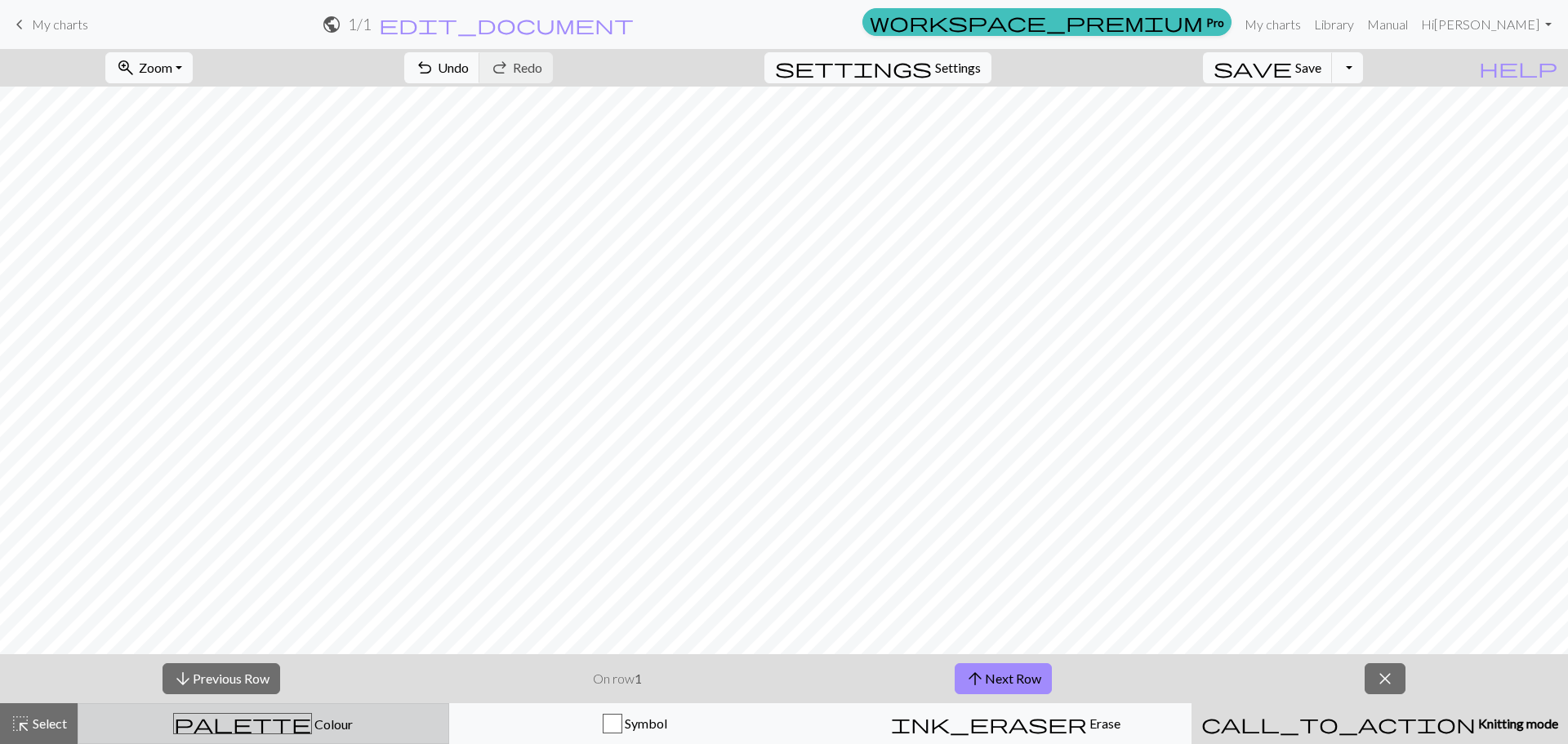
click at [327, 727] on div "palette Colour Colour" at bounding box center [263, 724] width 351 height 21
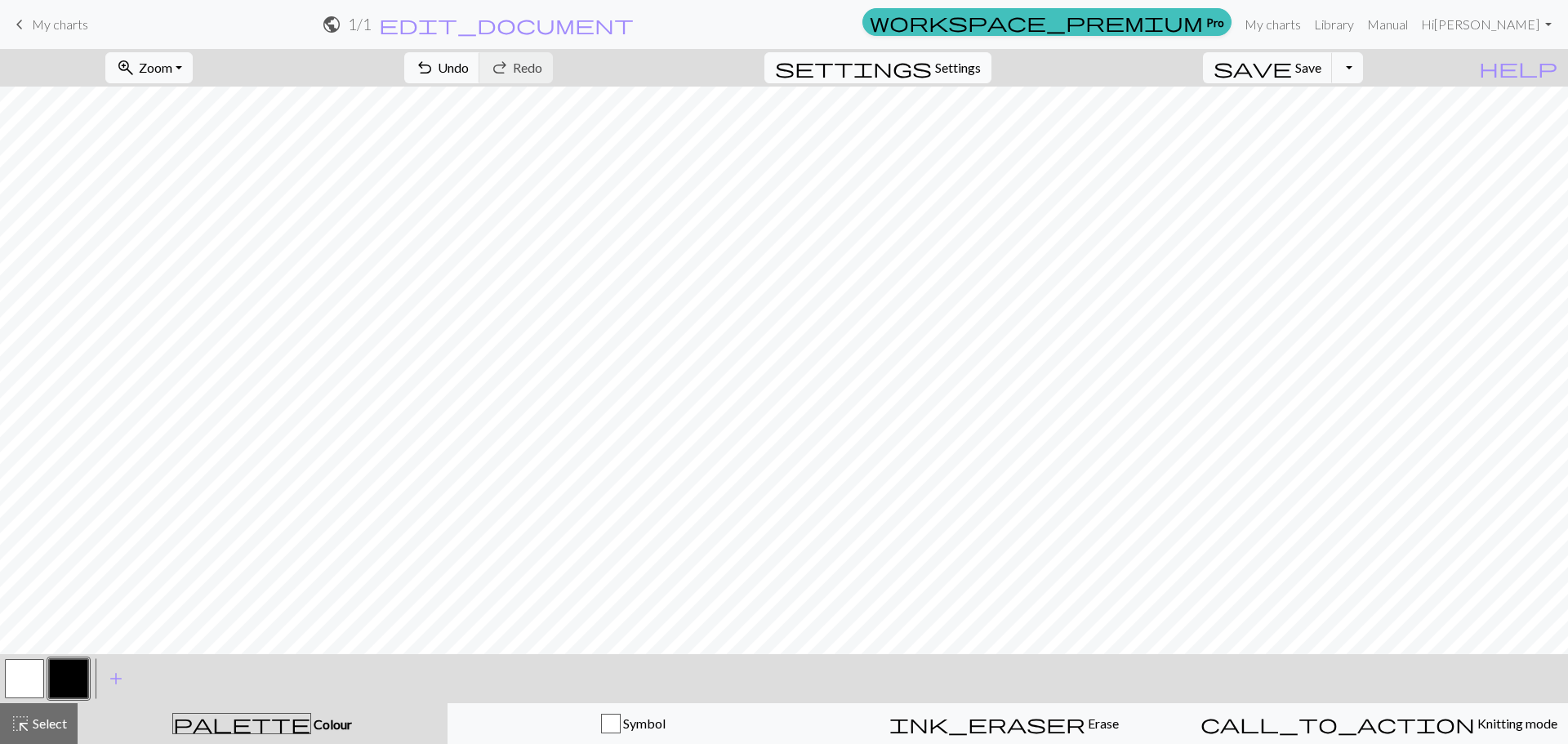
click at [979, 65] on span "Settings" at bounding box center [958, 68] width 46 height 20
select select "aran"
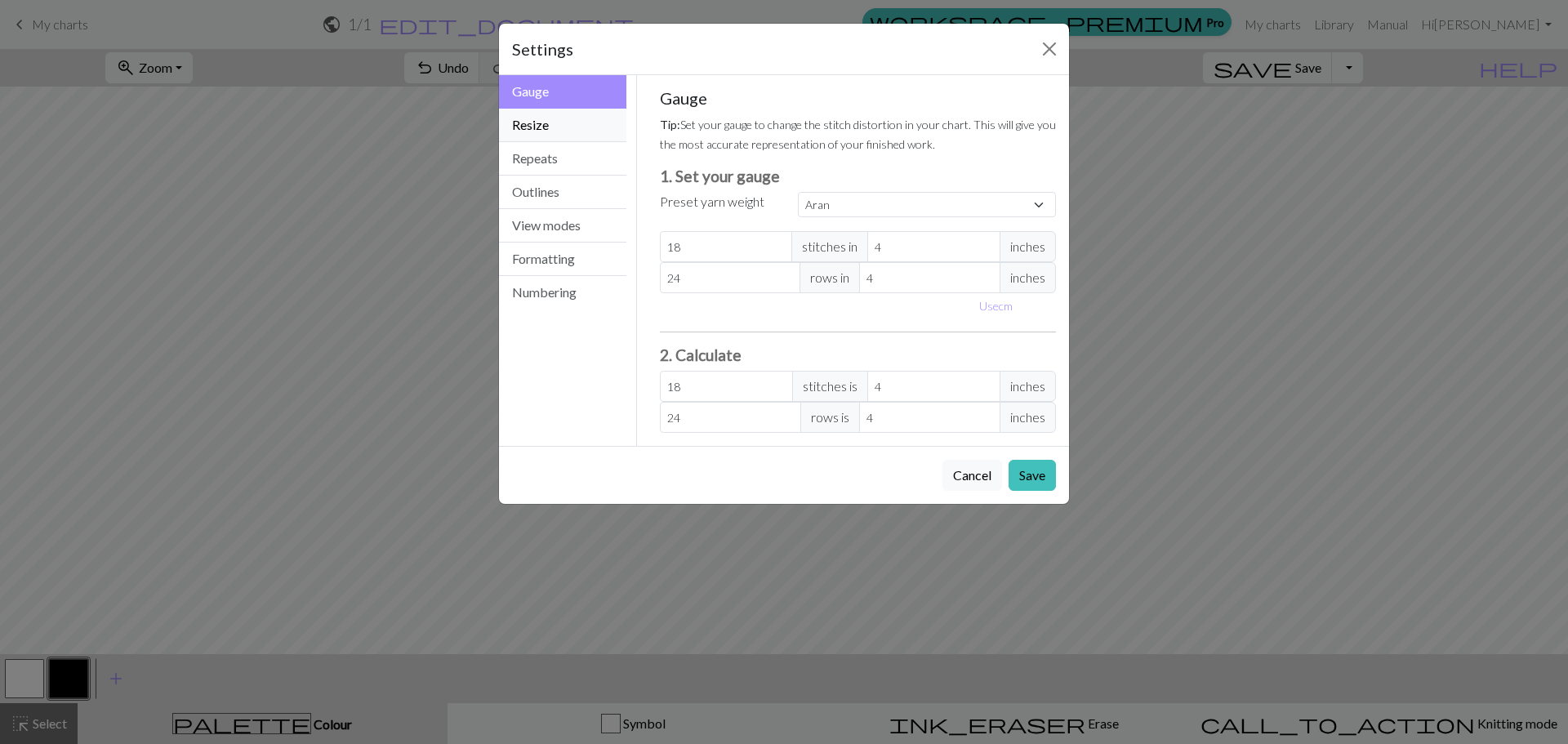
click at [588, 123] on button "Resize" at bounding box center [562, 125] width 128 height 34
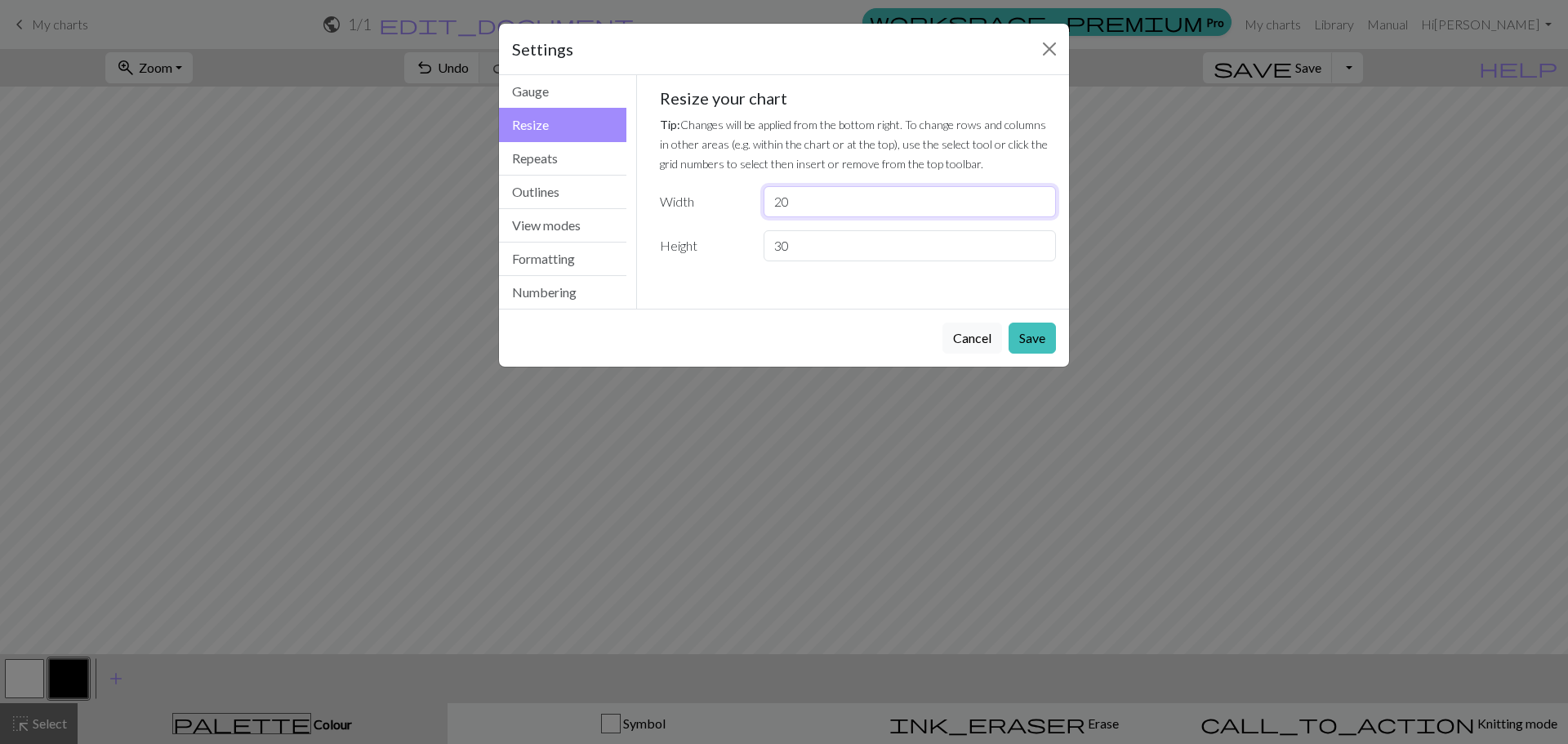
drag, startPoint x: 841, startPoint y: 204, endPoint x: 652, endPoint y: 207, distance: 189.0
click at [652, 207] on div "Width 20" at bounding box center [858, 202] width 416 height 31
type input "30"
drag, startPoint x: 769, startPoint y: 249, endPoint x: 656, endPoint y: 235, distance: 113.9
click at [656, 235] on div "Height 30" at bounding box center [858, 246] width 416 height 31
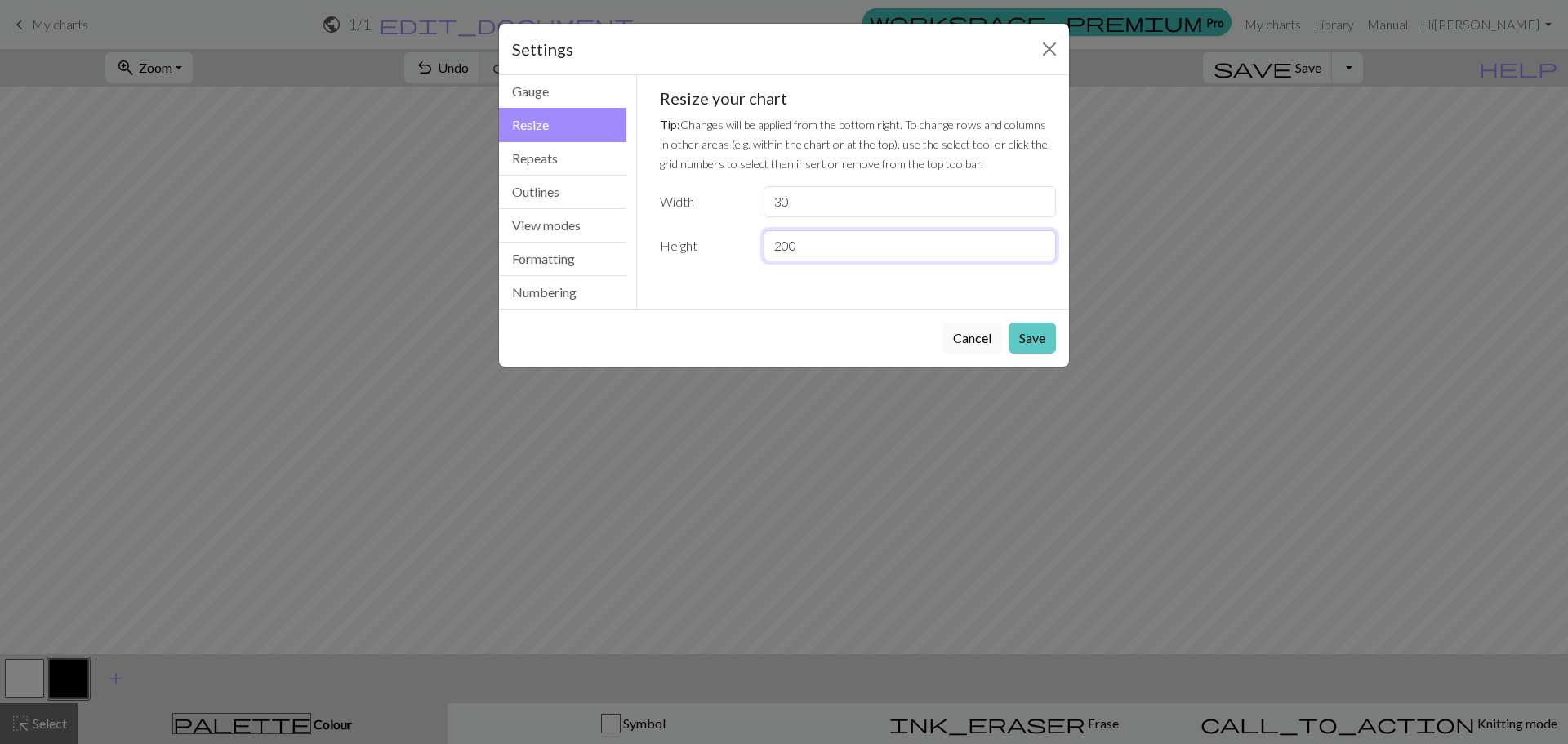
type input "200"
click at [1048, 341] on button "Save" at bounding box center [1033, 338] width 47 height 31
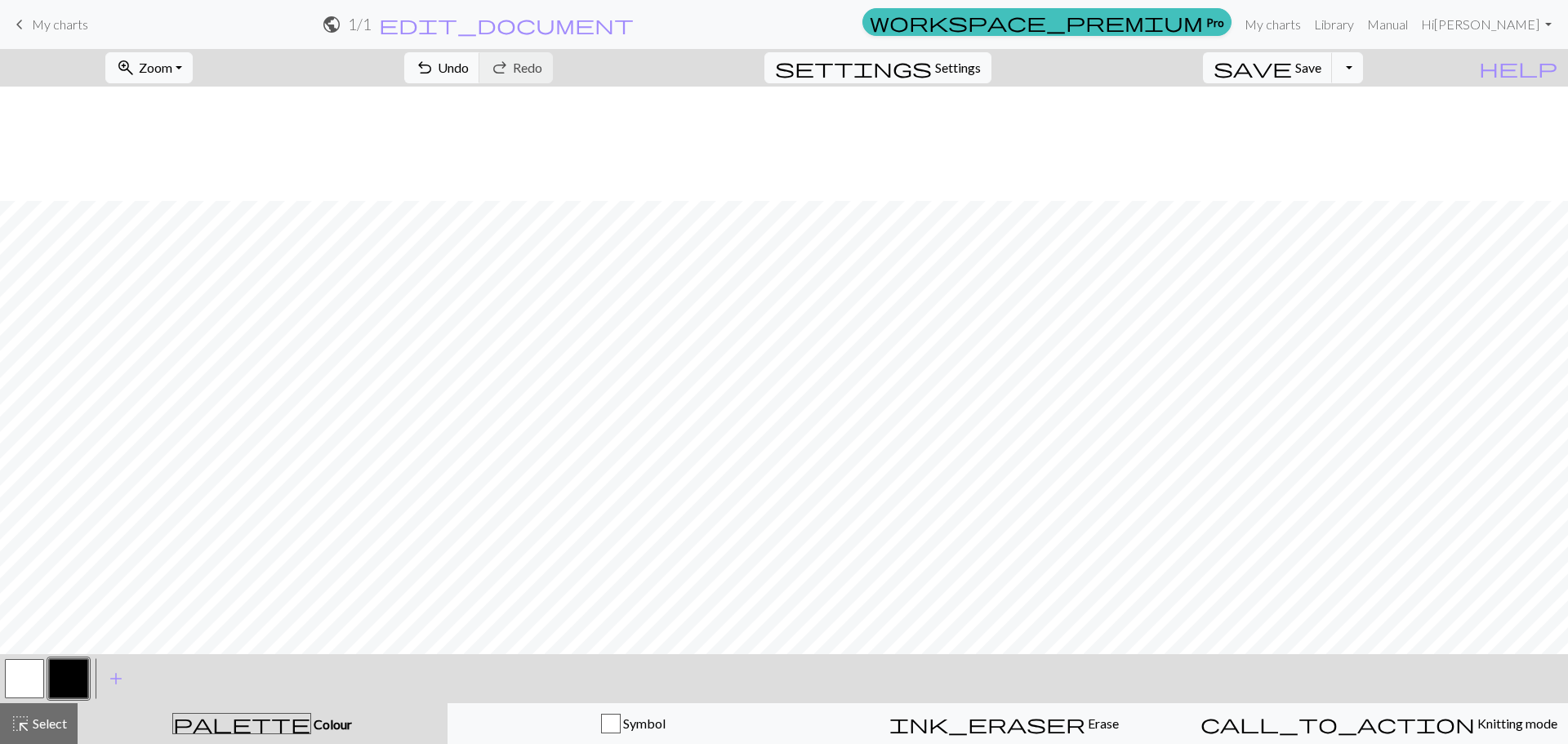
scroll to position [2785, 0]
drag, startPoint x: 1556, startPoint y: 604, endPoint x: 12, endPoint y: 688, distance: 1546.3
click at [12, 688] on button "button" at bounding box center [25, 679] width 39 height 39
click at [19, 683] on button "button" at bounding box center [25, 679] width 39 height 39
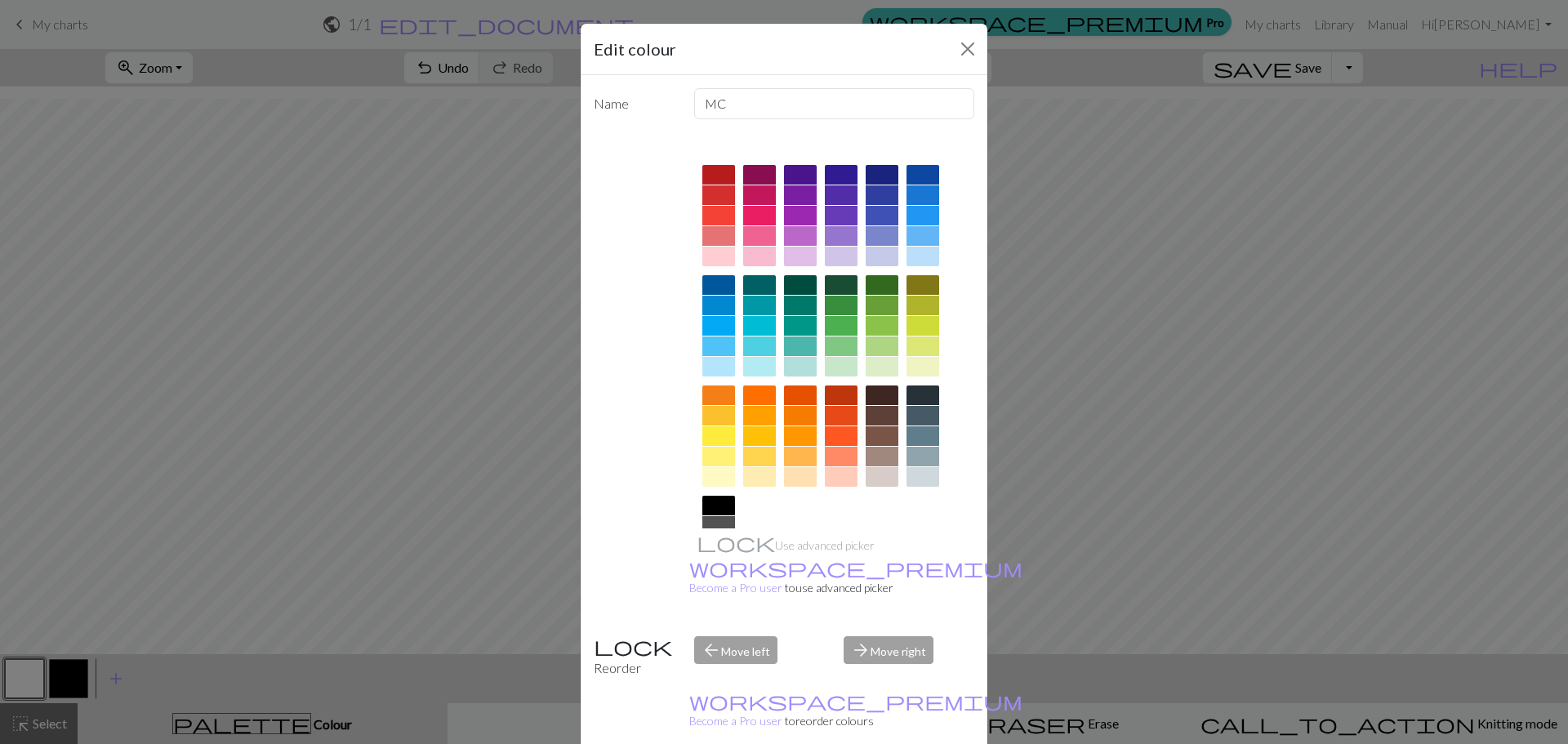
click at [1374, 391] on div "Edit colour Name MC Use advanced picker workspace_premium Become a Pro user to …" at bounding box center [784, 372] width 1568 height 744
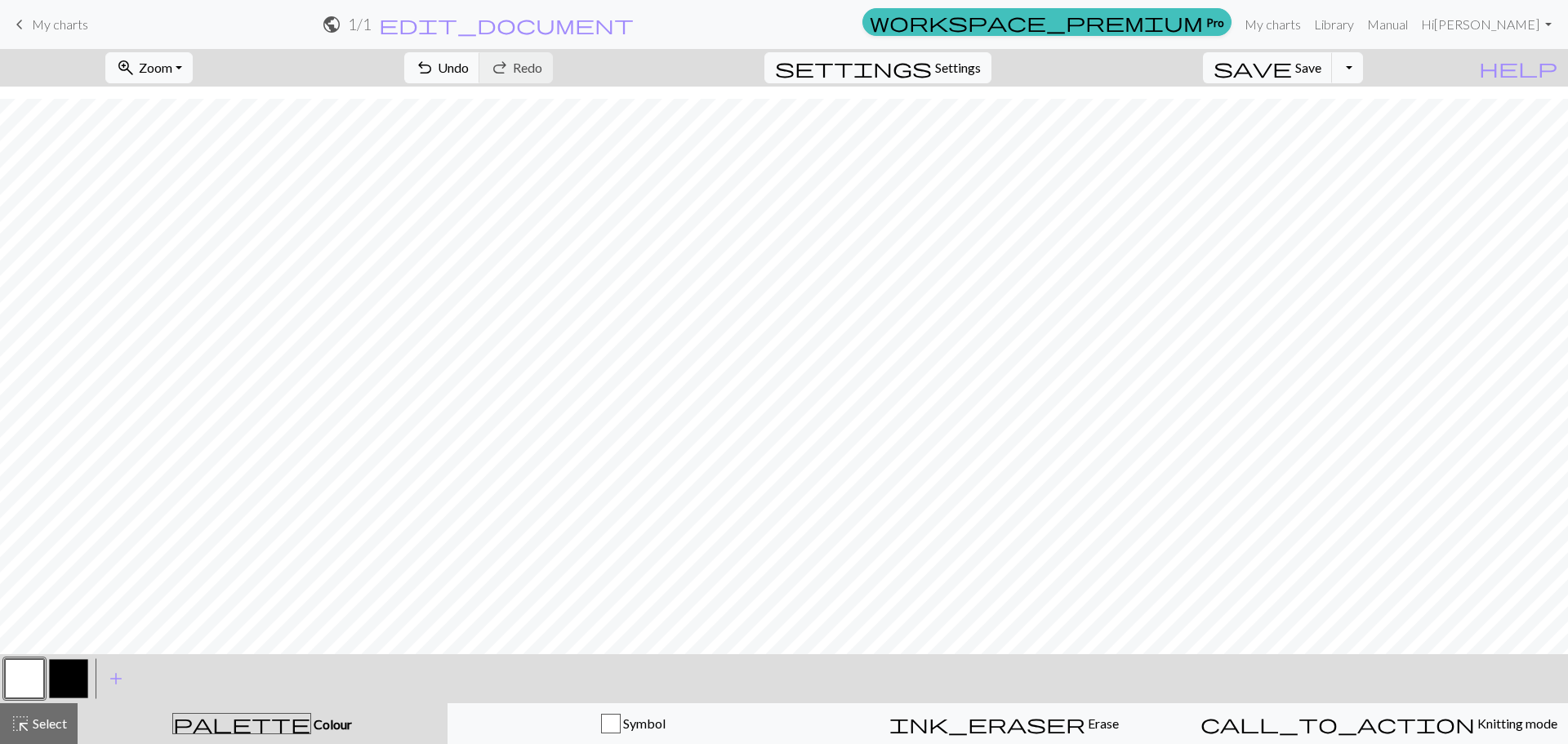
click at [25, 679] on button "button" at bounding box center [25, 679] width 39 height 39
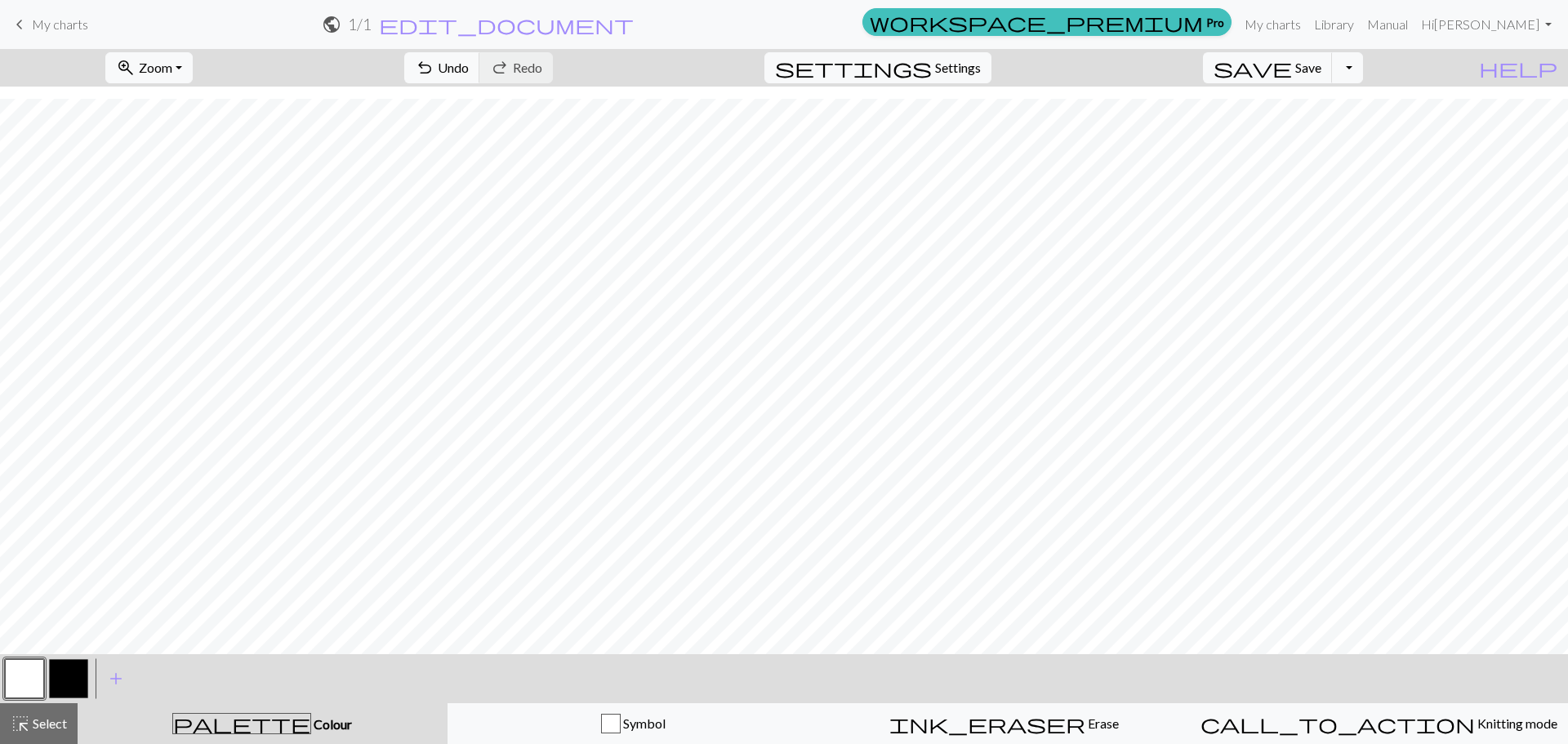
click at [79, 678] on button "button" at bounding box center [69, 679] width 39 height 39
click at [29, 683] on button "button" at bounding box center [25, 679] width 39 height 39
click at [65, 680] on button "button" at bounding box center [69, 679] width 39 height 39
click at [29, 684] on button "button" at bounding box center [25, 679] width 39 height 39
click at [68, 679] on button "button" at bounding box center [69, 679] width 39 height 39
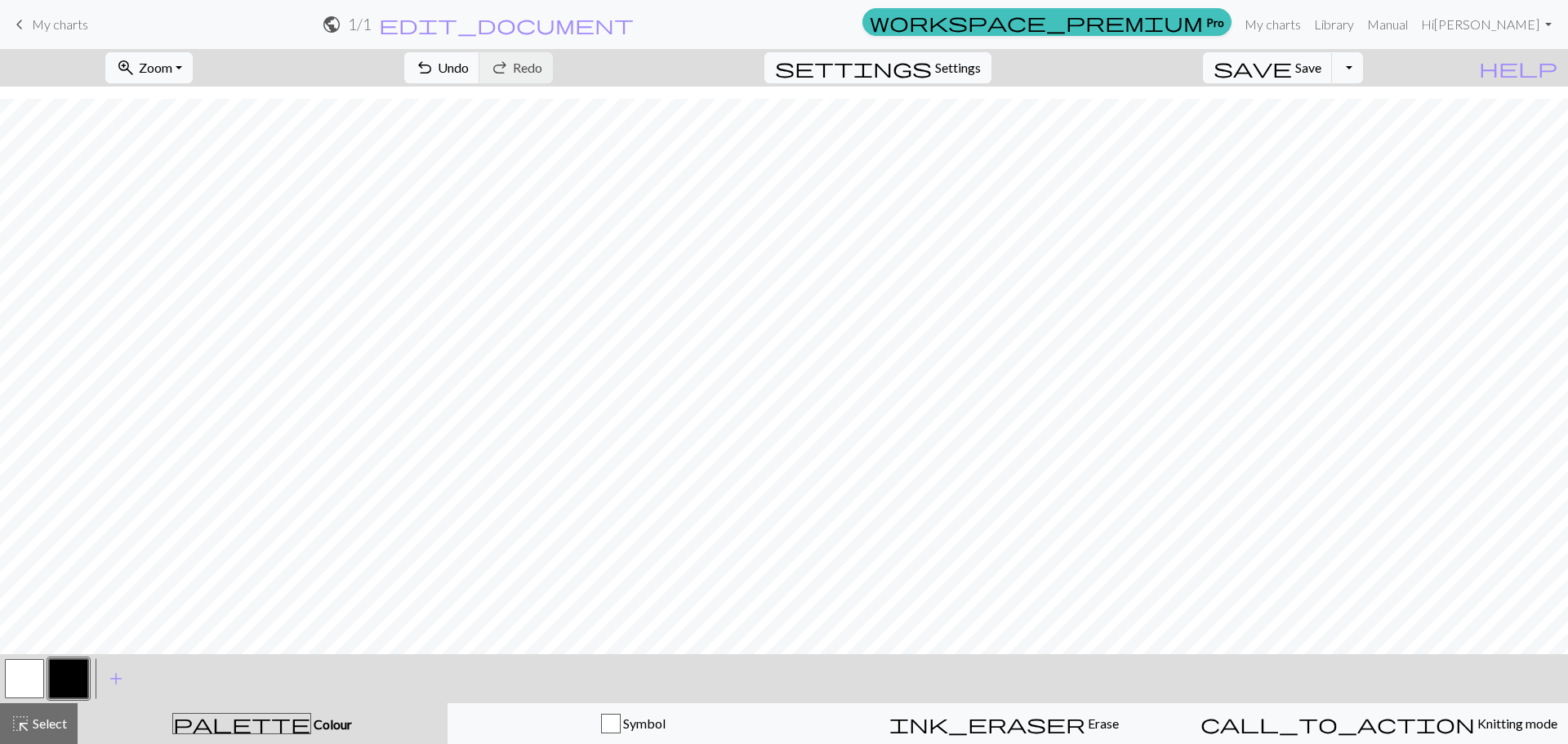
click at [76, 675] on button "button" at bounding box center [69, 679] width 39 height 39
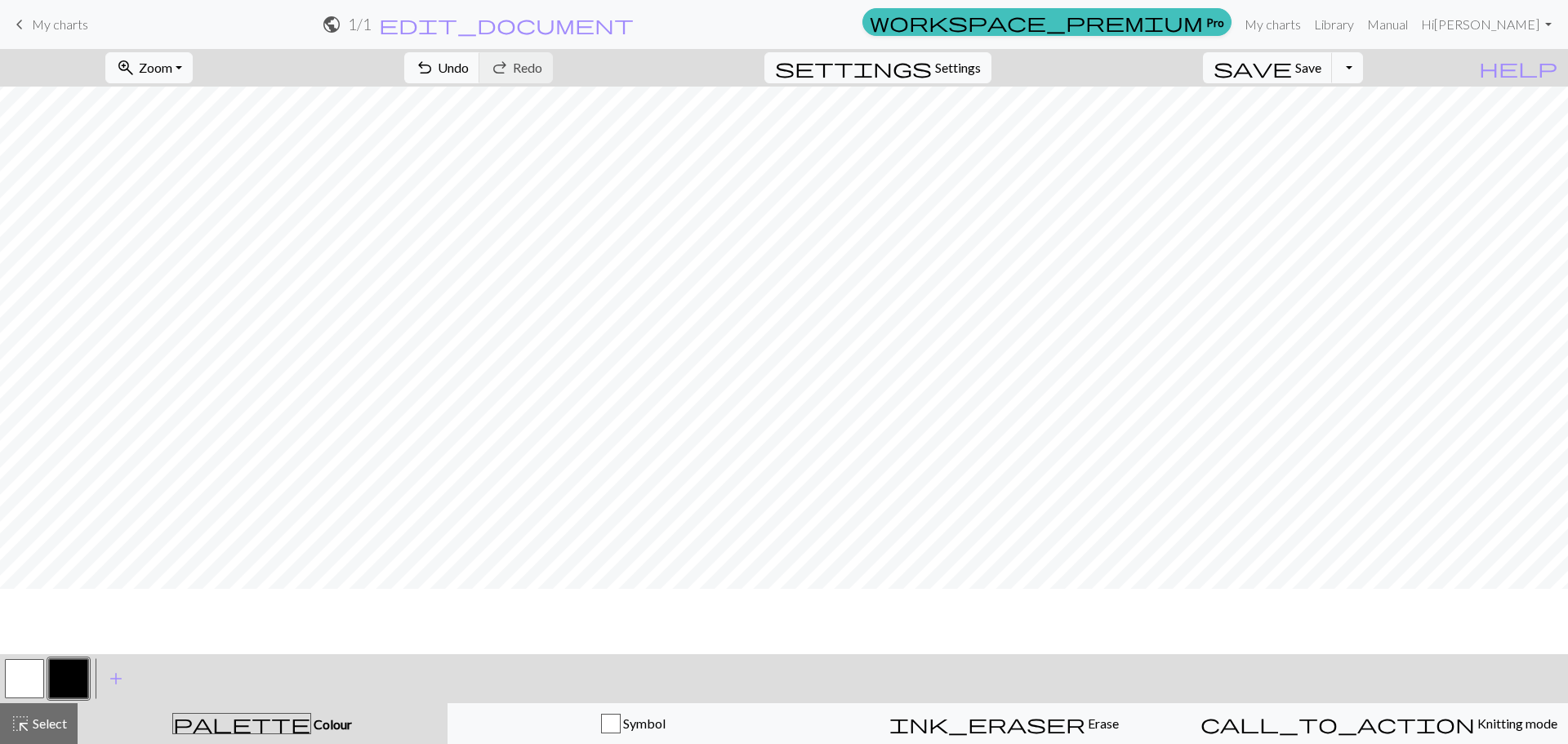
scroll to position [2540, 0]
click at [30, 677] on button "button" at bounding box center [25, 679] width 39 height 39
drag, startPoint x: 69, startPoint y: 676, endPoint x: 136, endPoint y: 643, distance: 74.7
click at [69, 677] on button "button" at bounding box center [69, 679] width 39 height 39
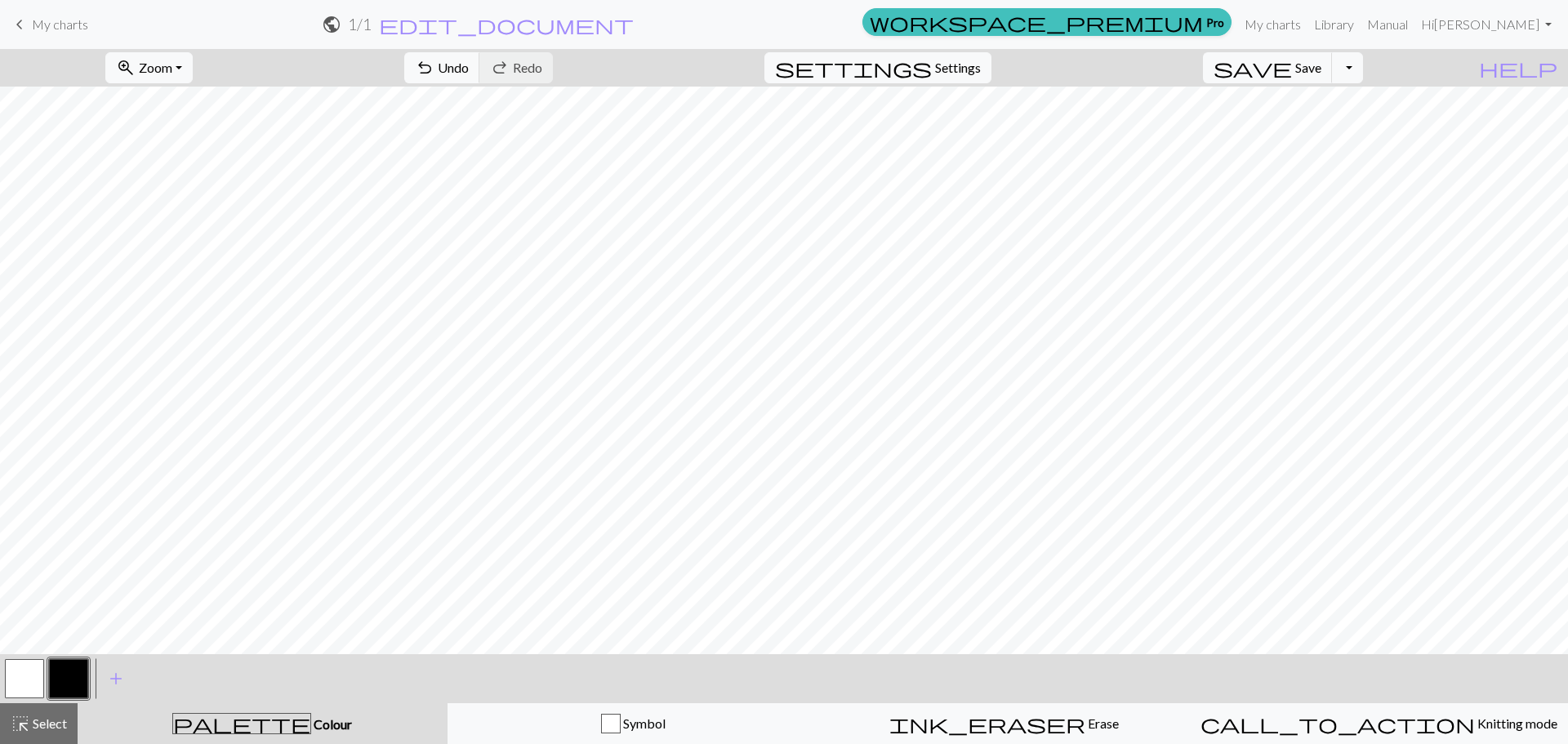
click at [61, 679] on button "button" at bounding box center [69, 679] width 39 height 39
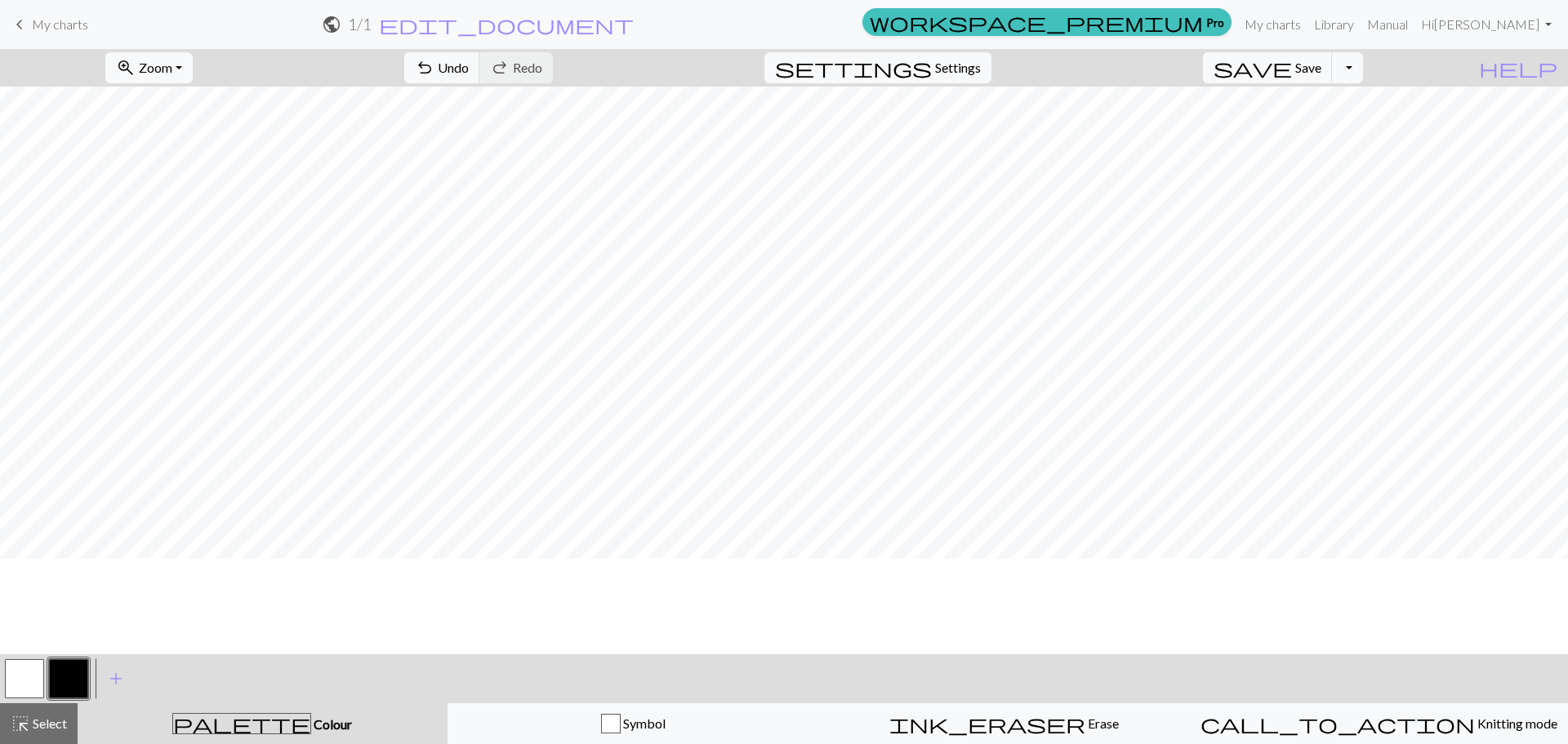
scroll to position [2295, 0]
click at [18, 675] on button "button" at bounding box center [25, 679] width 39 height 39
click at [69, 676] on button "button" at bounding box center [69, 679] width 39 height 39
click at [30, 677] on button "button" at bounding box center [25, 679] width 39 height 39
click at [68, 671] on button "button" at bounding box center [69, 679] width 39 height 39
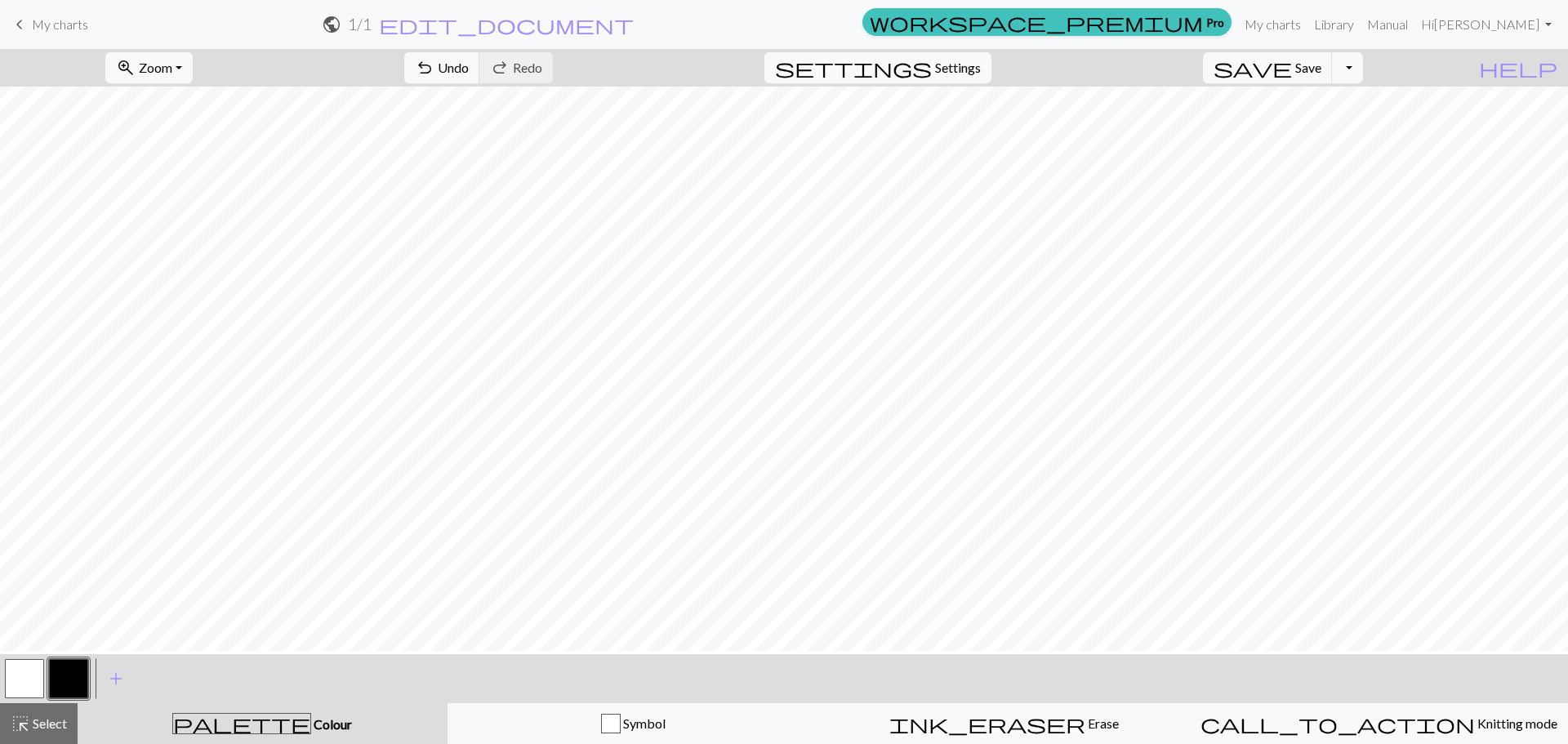
scroll to position [2540, 0]
click at [20, 673] on button "button" at bounding box center [25, 679] width 39 height 39
click at [60, 676] on button "button" at bounding box center [69, 679] width 39 height 39
click at [31, 675] on button "button" at bounding box center [25, 679] width 39 height 39
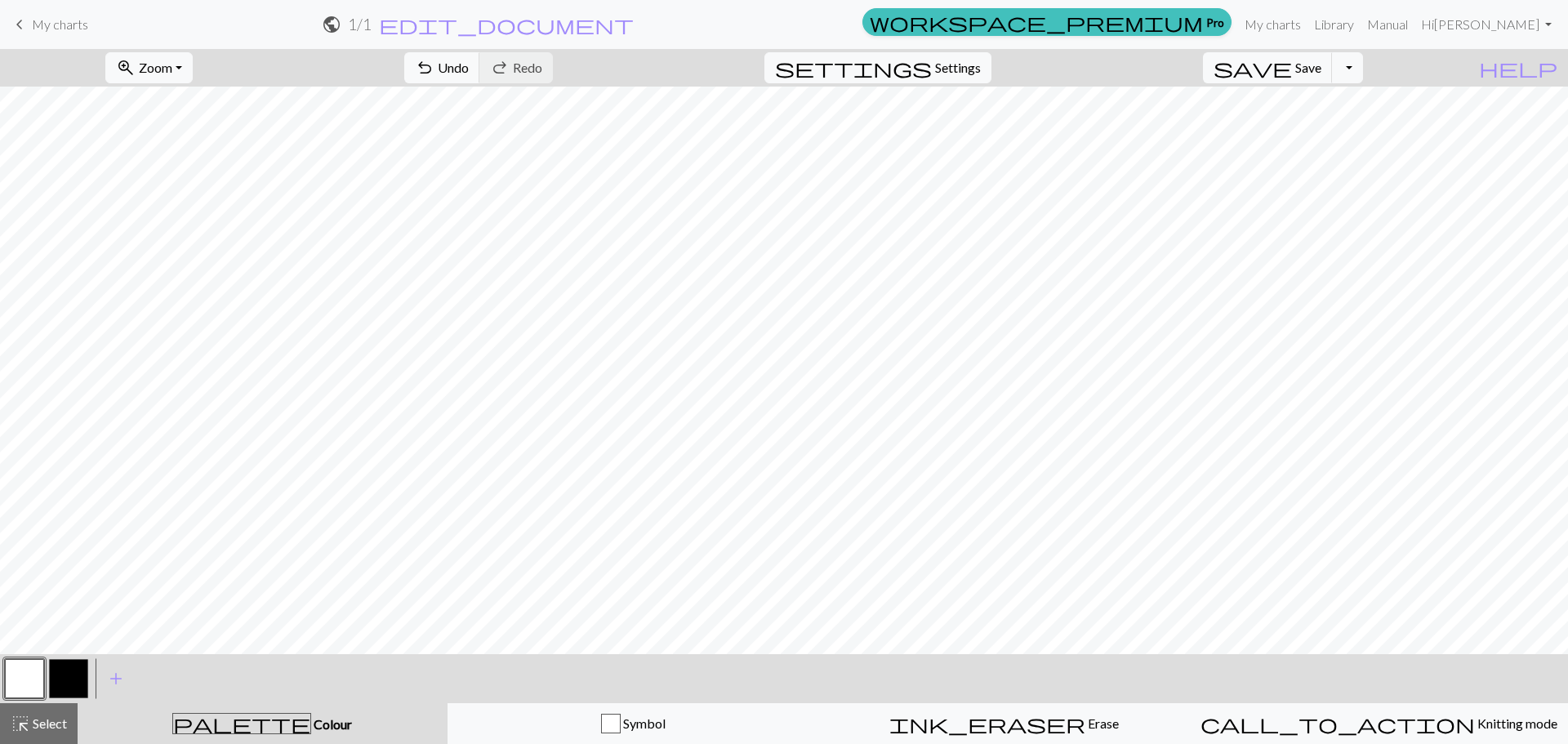
click at [62, 670] on button "button" at bounding box center [69, 679] width 39 height 39
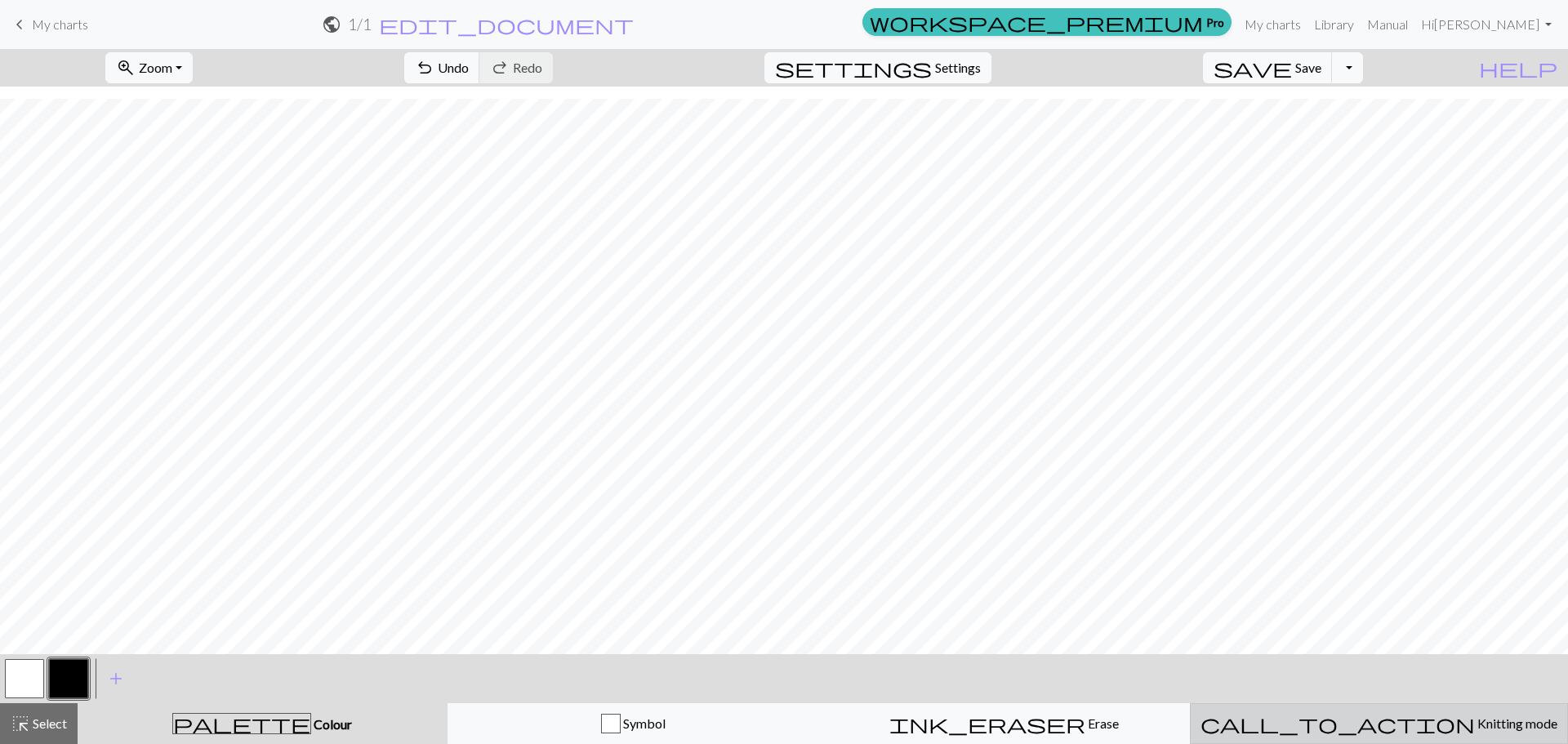
click at [1298, 719] on div "call_to_action Knitting mode Knitting mode" at bounding box center [1378, 724] width 357 height 20
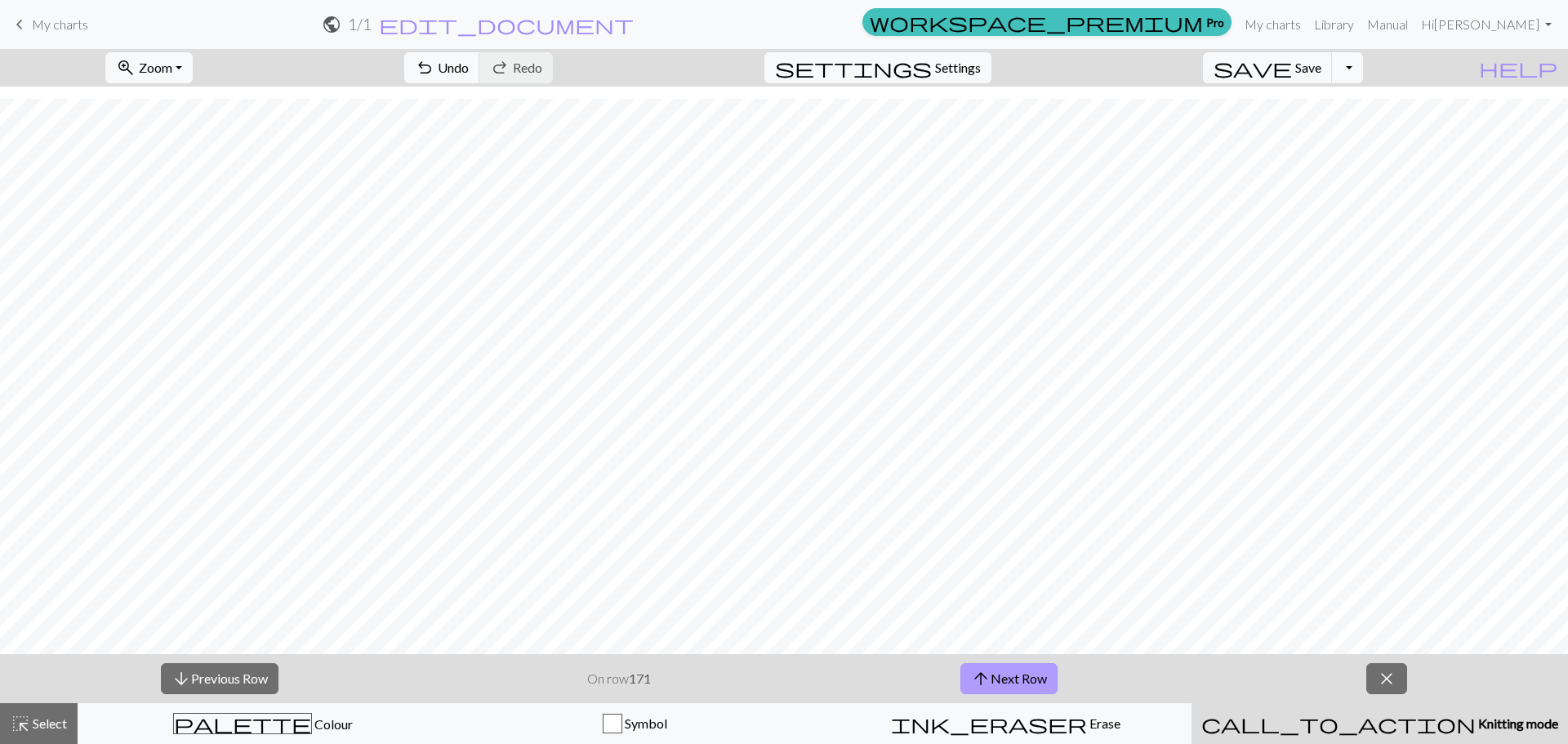
click at [1006, 675] on button "arrow_upward Next Row" at bounding box center [1009, 679] width 97 height 31
